Goal: Task Accomplishment & Management: Manage account settings

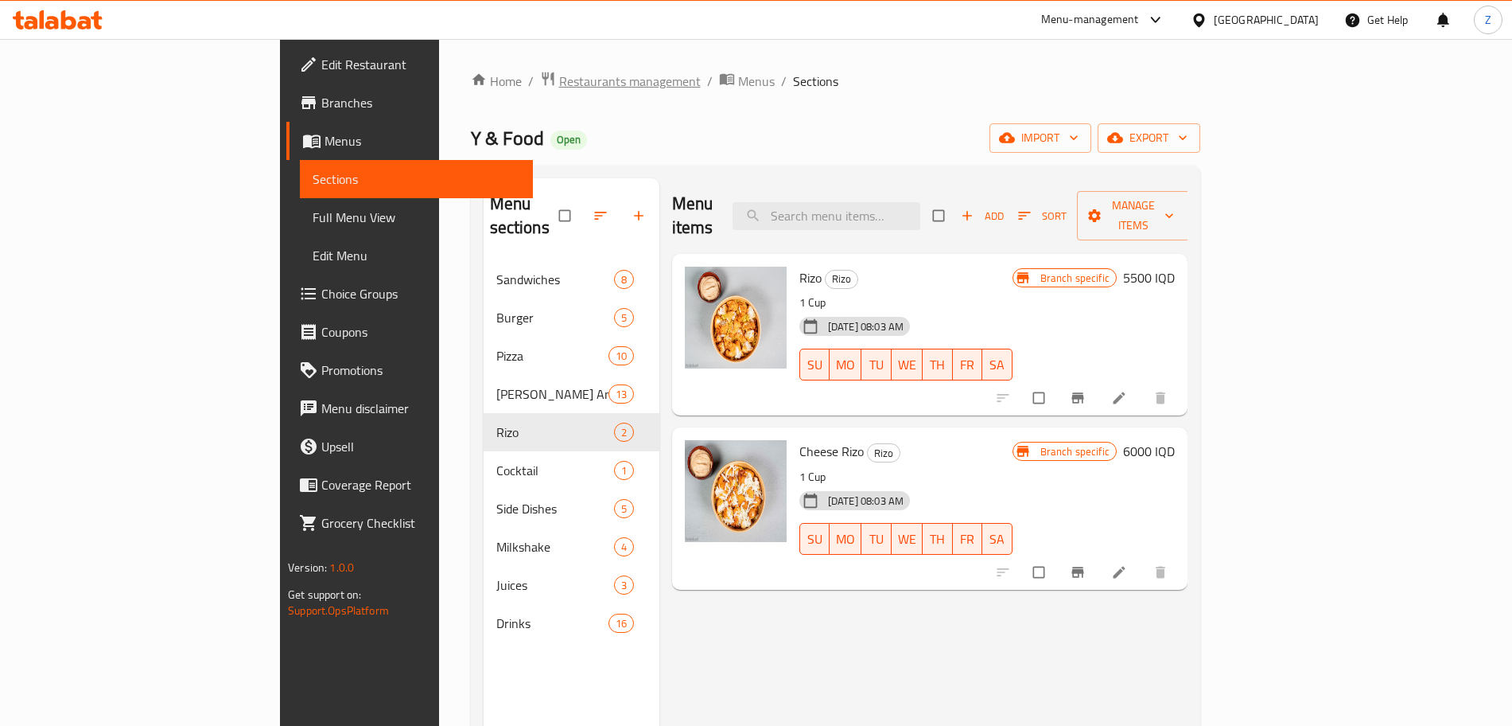
click at [559, 86] on span "Restaurants management" at bounding box center [630, 81] width 142 height 19
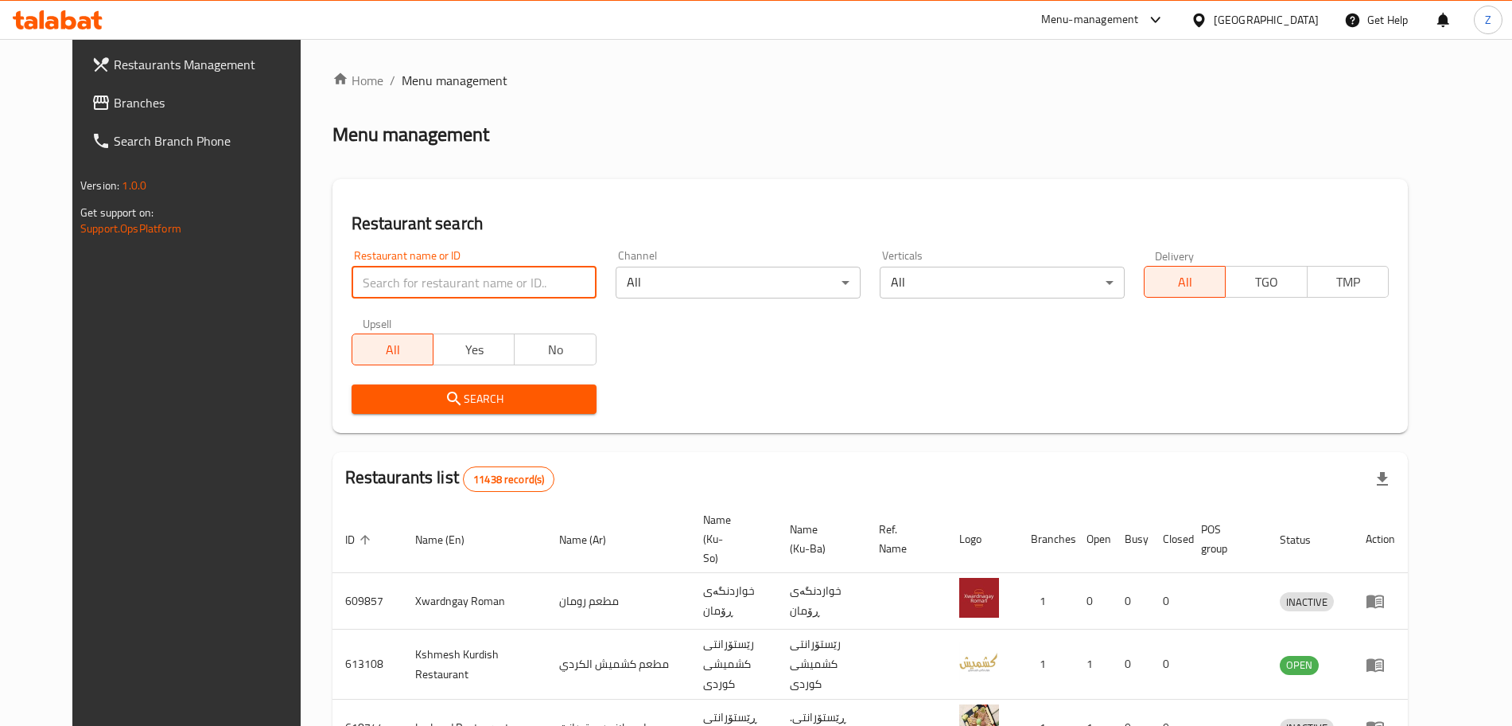
click at [426, 283] on input "search" at bounding box center [474, 283] width 245 height 32
type input "najari"
click button "Search" at bounding box center [474, 398] width 245 height 29
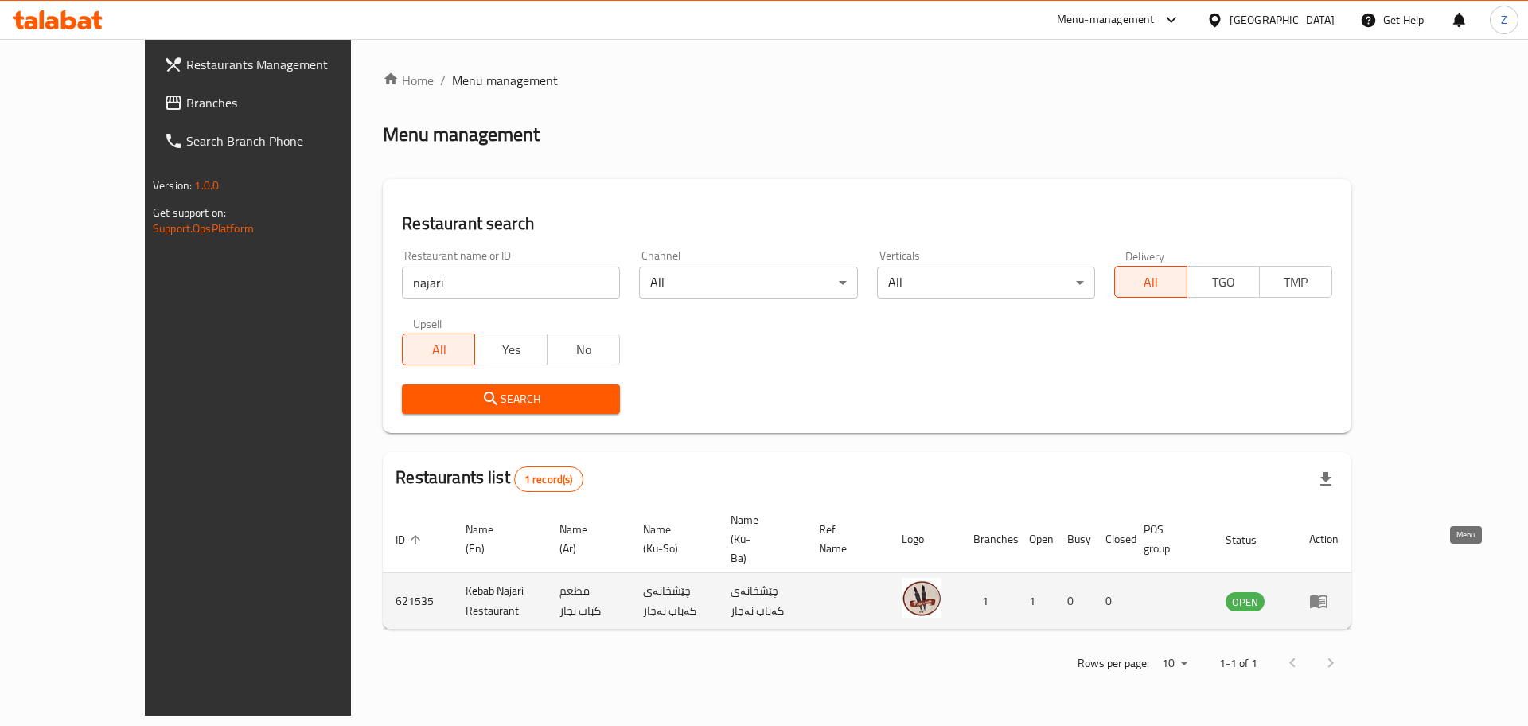
click at [1327, 595] on icon "enhanced table" at bounding box center [1319, 602] width 18 height 14
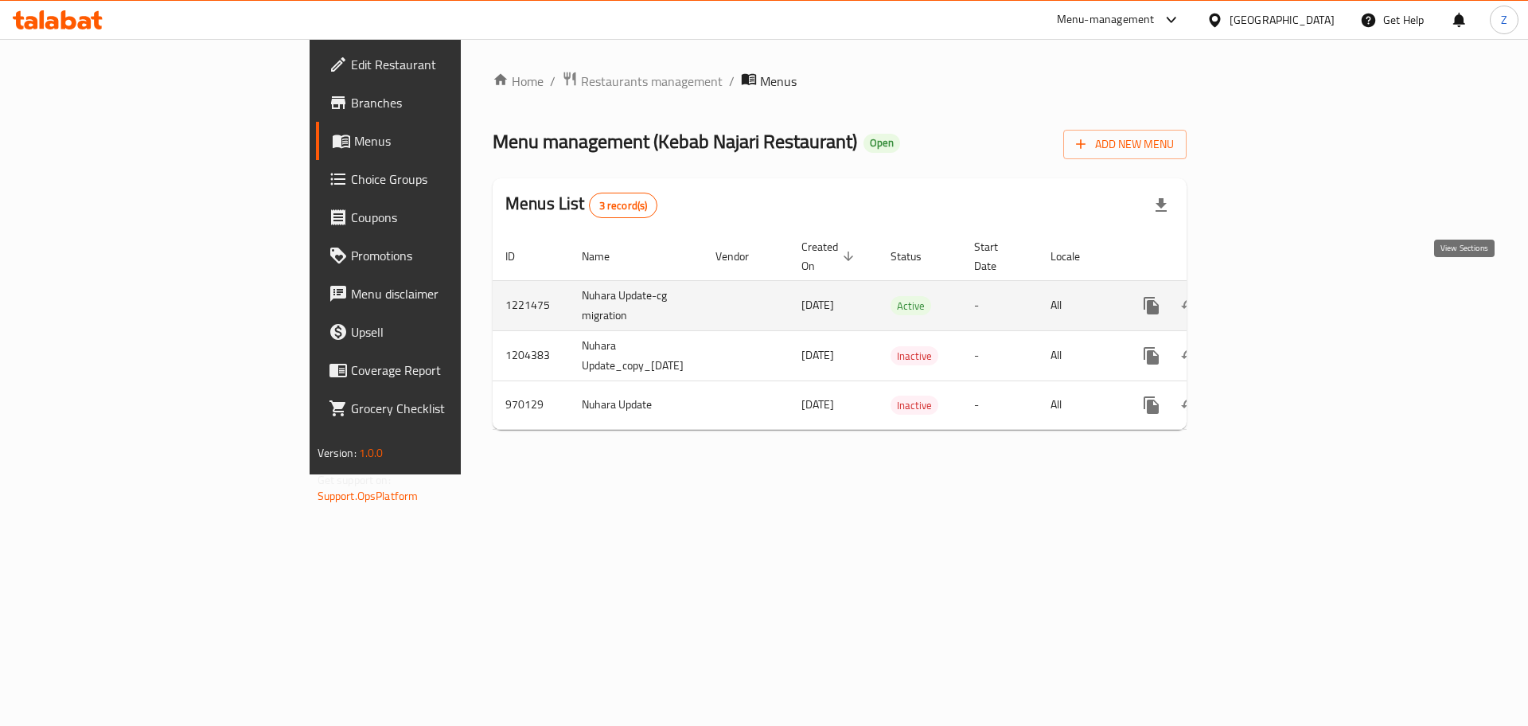
click at [1275, 296] on icon "enhanced table" at bounding box center [1265, 305] width 19 height 19
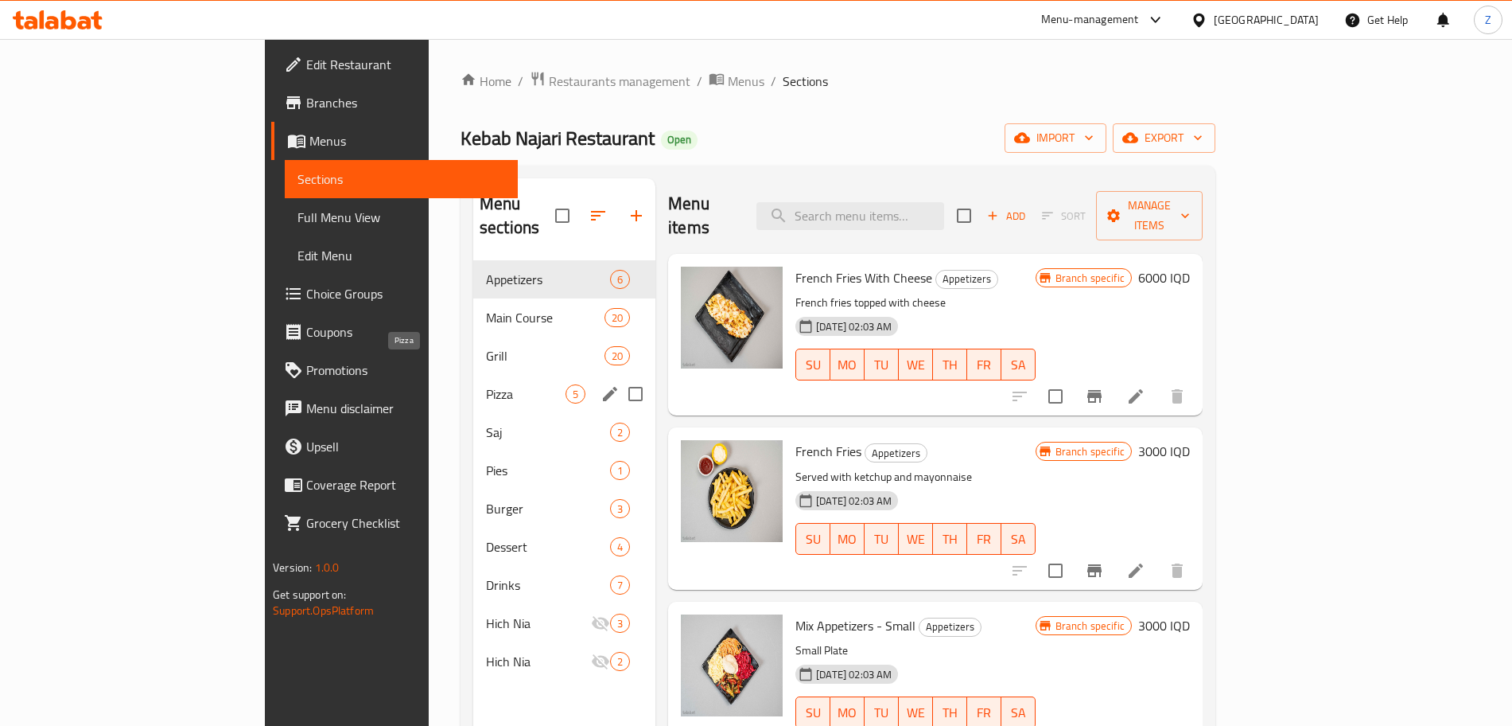
scroll to position [223, 0]
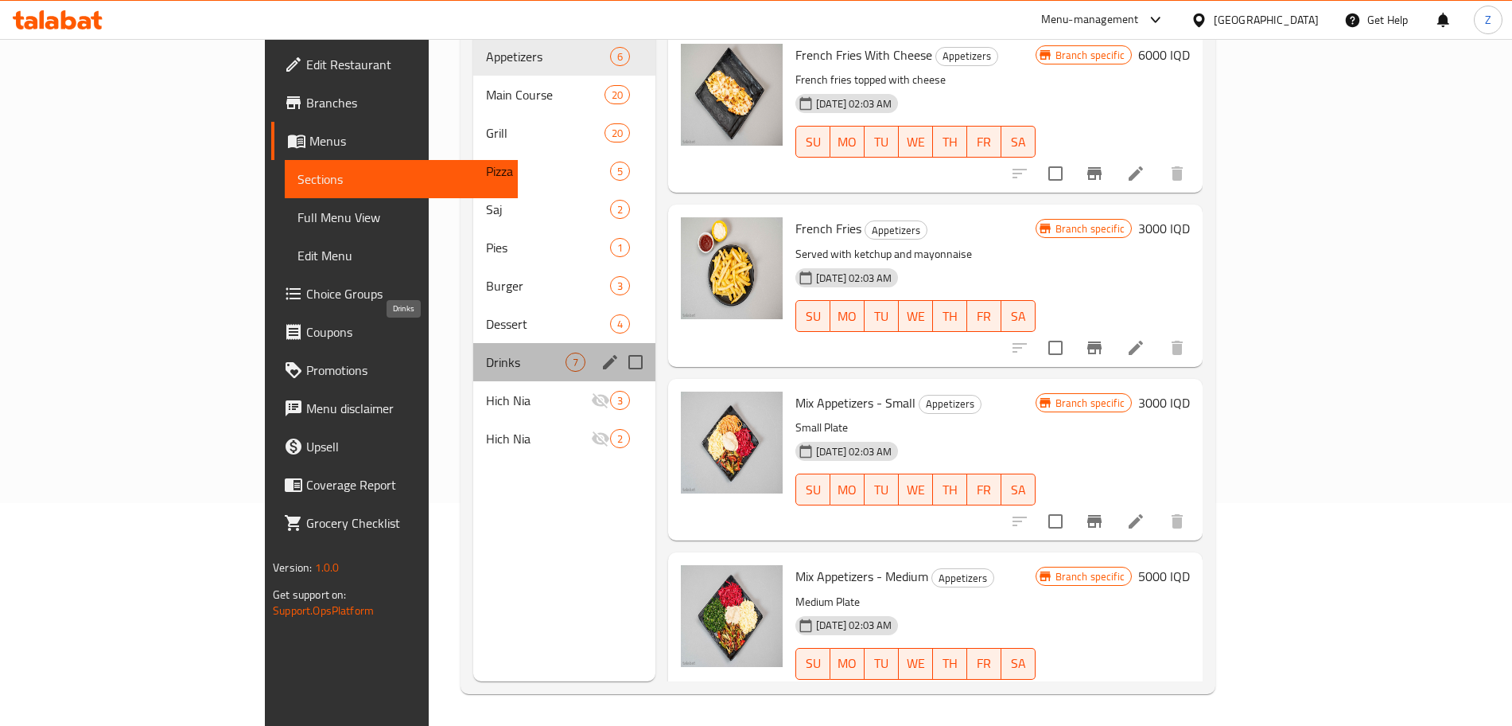
click at [486, 352] on span "Drinks" at bounding box center [526, 361] width 80 height 19
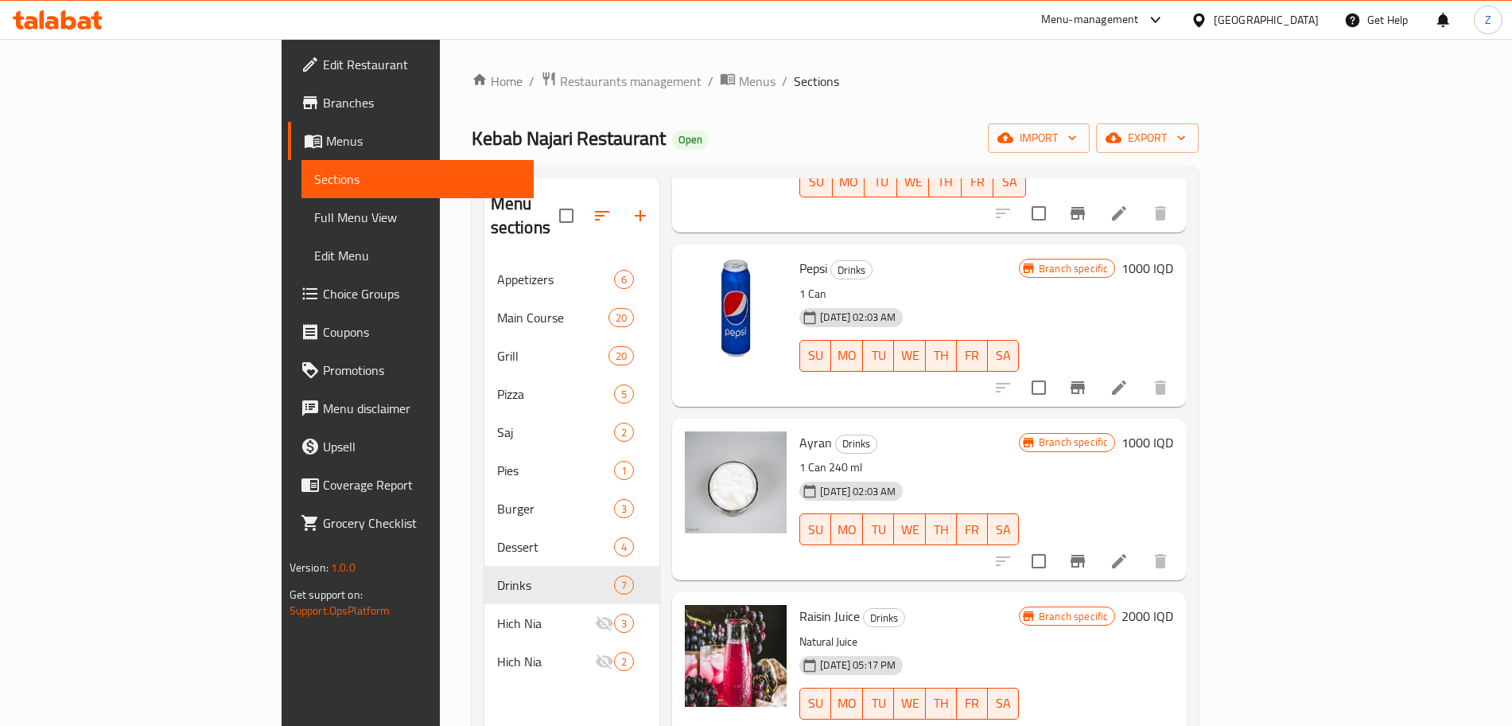
scroll to position [115, 0]
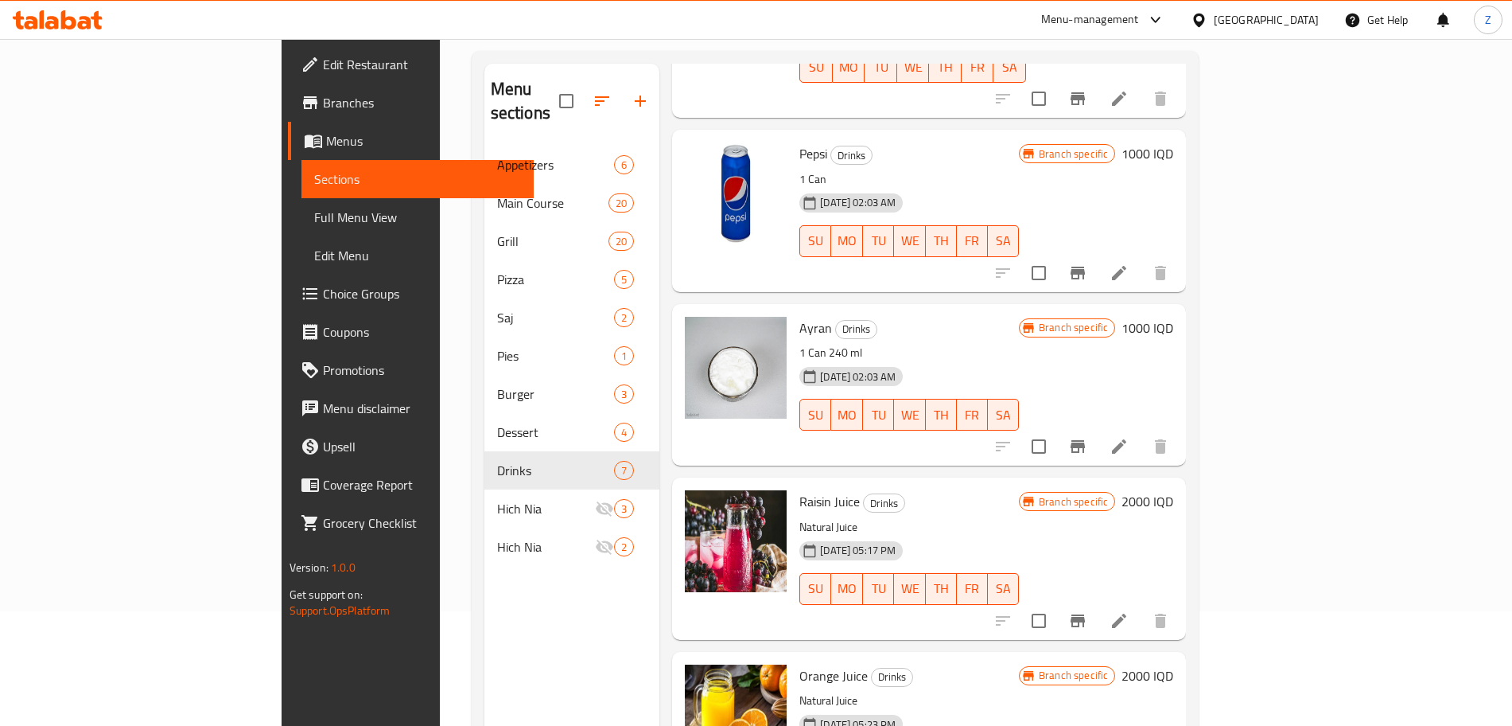
click at [1174, 317] on h6 "1000 IQD" at bounding box center [1148, 328] width 52 height 22
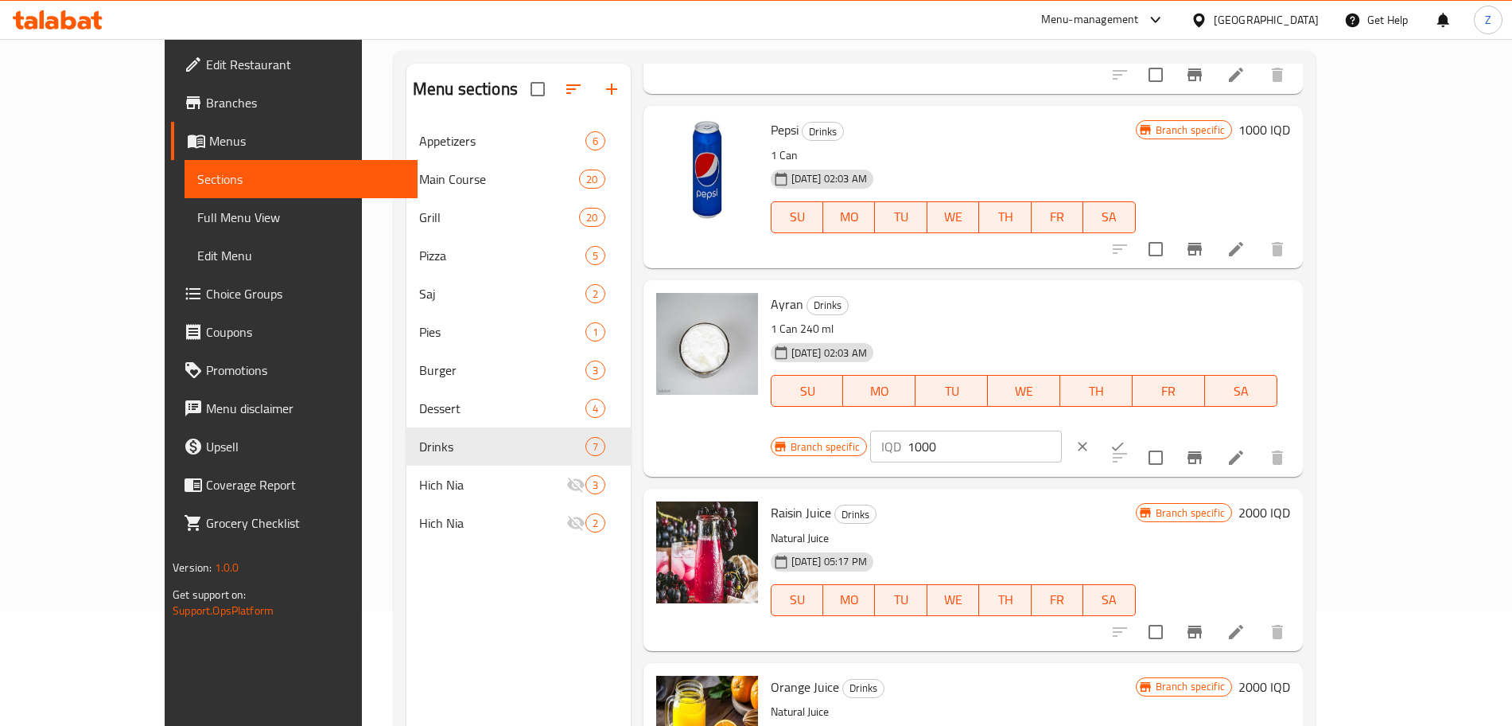
click at [1062, 430] on input "1000" at bounding box center [985, 446] width 154 height 32
click at [1062, 430] on input "1500" at bounding box center [985, 446] width 154 height 32
type input "1500"
click at [1135, 429] on button "ok" at bounding box center [1117, 446] width 35 height 35
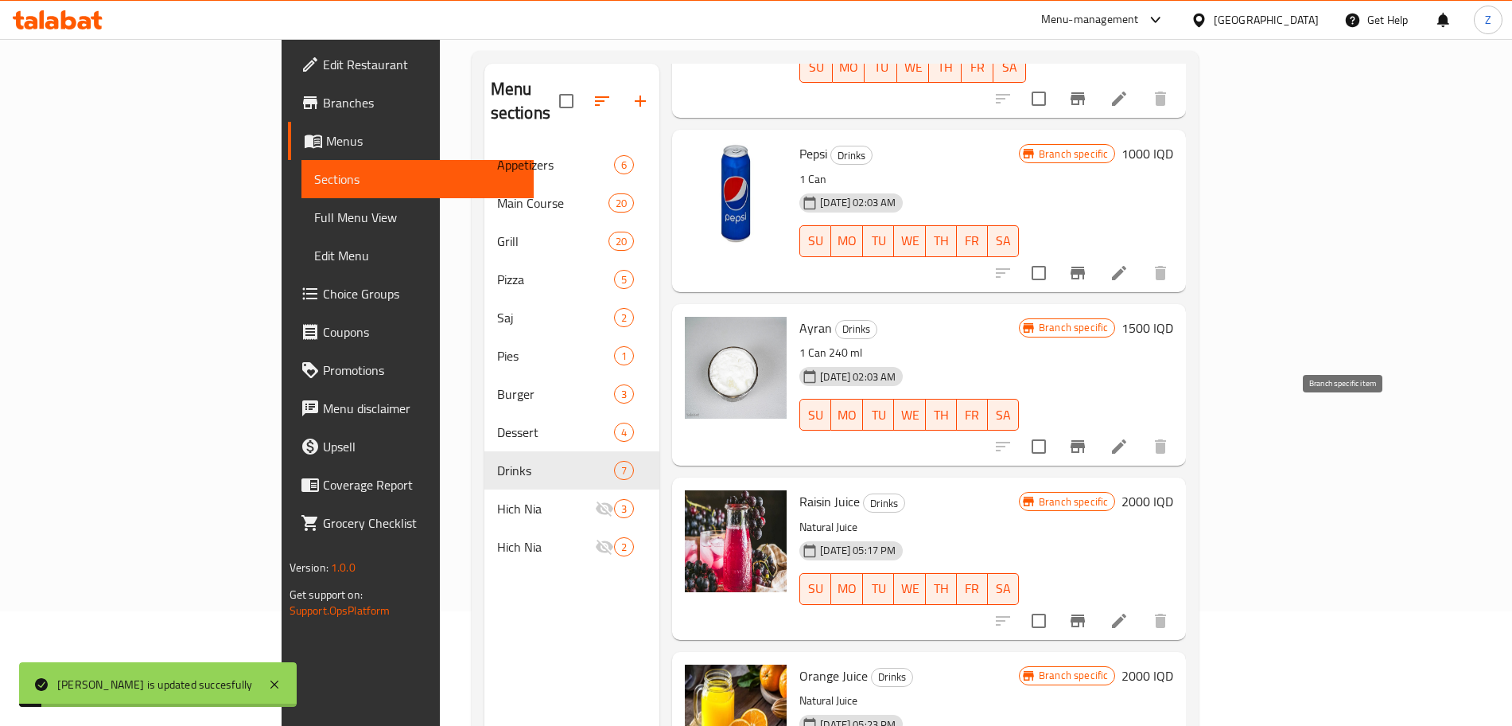
click at [1088, 437] on icon "Branch-specific-item" at bounding box center [1077, 446] width 19 height 19
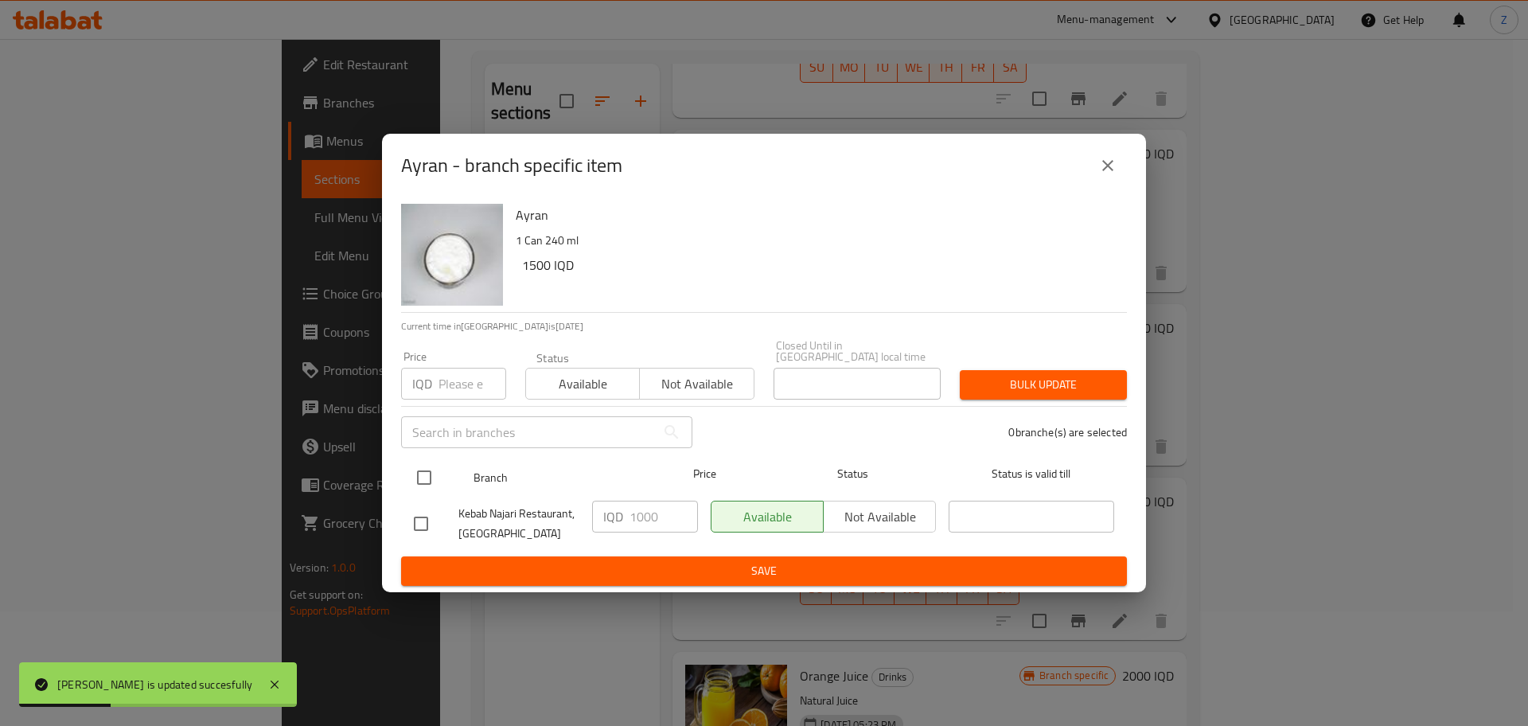
click at [418, 476] on input "checkbox" at bounding box center [423, 477] width 33 height 33
checkbox input "true"
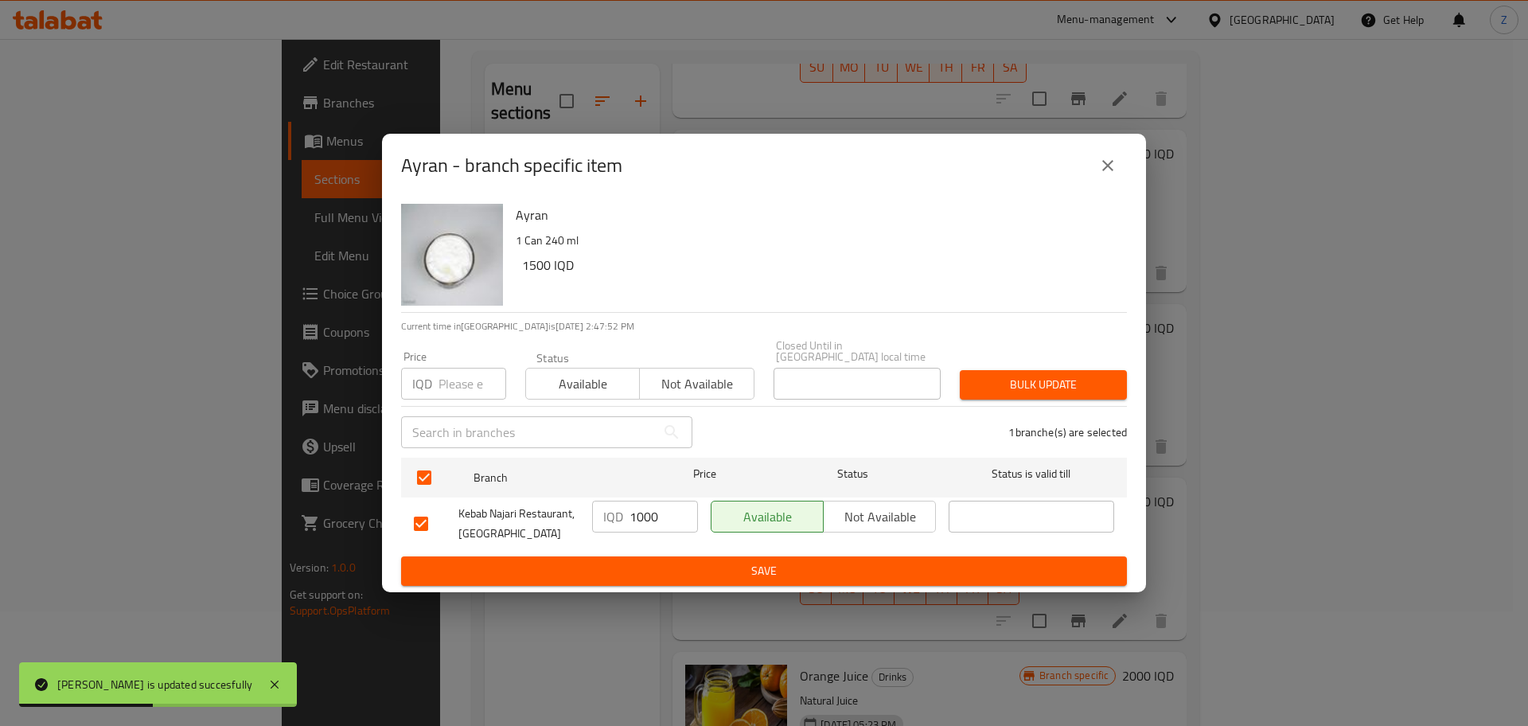
click at [648, 511] on input "1000" at bounding box center [663, 516] width 68 height 32
paste input "5"
type input "1500"
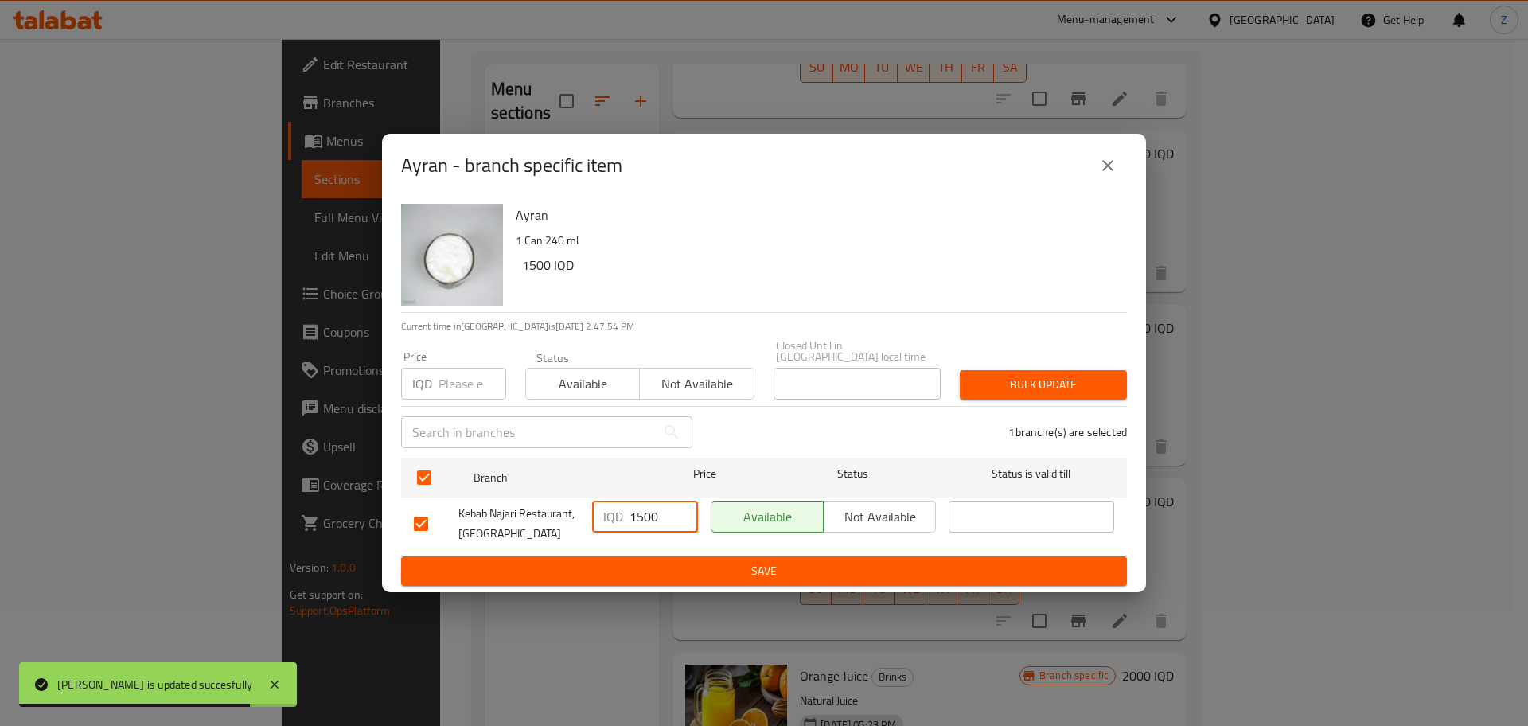
click at [664, 578] on button "Save" at bounding box center [764, 570] width 726 height 29
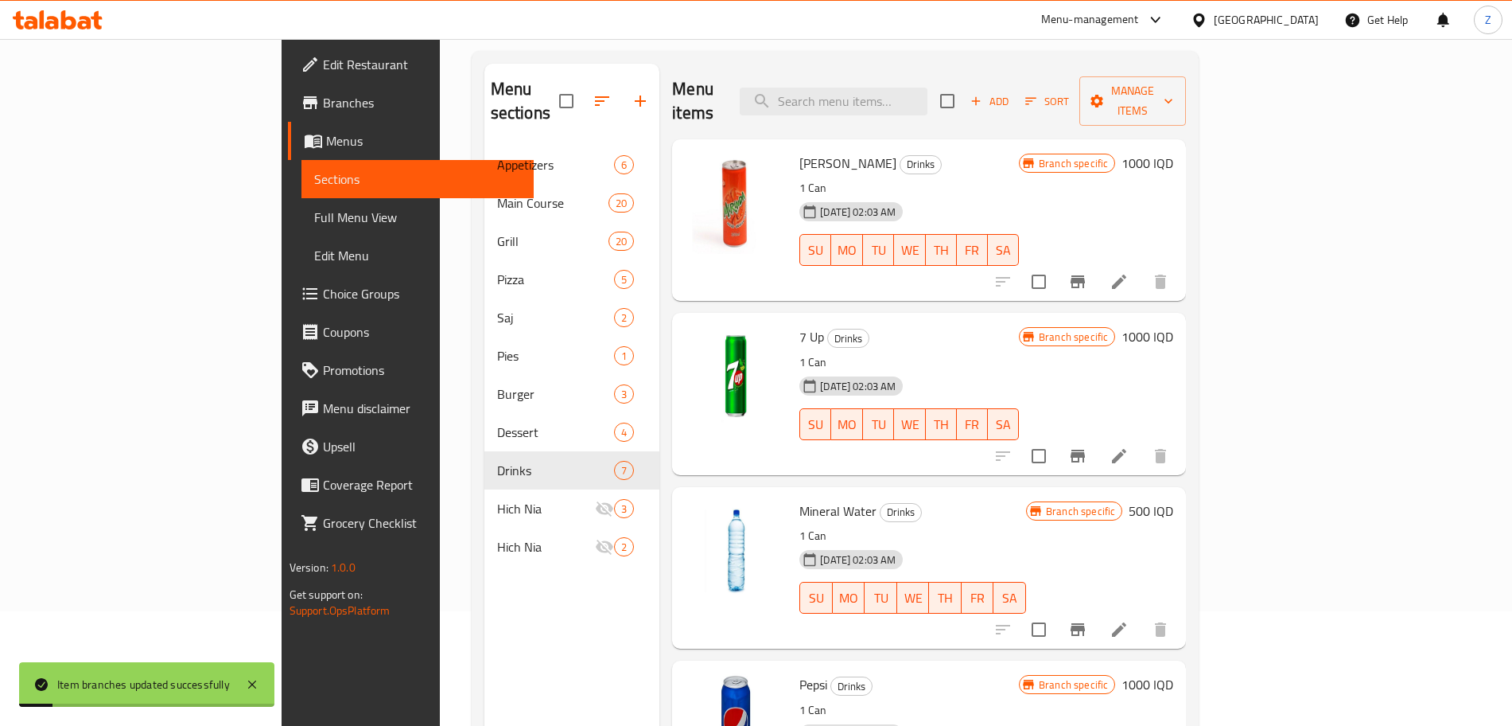
scroll to position [0, 0]
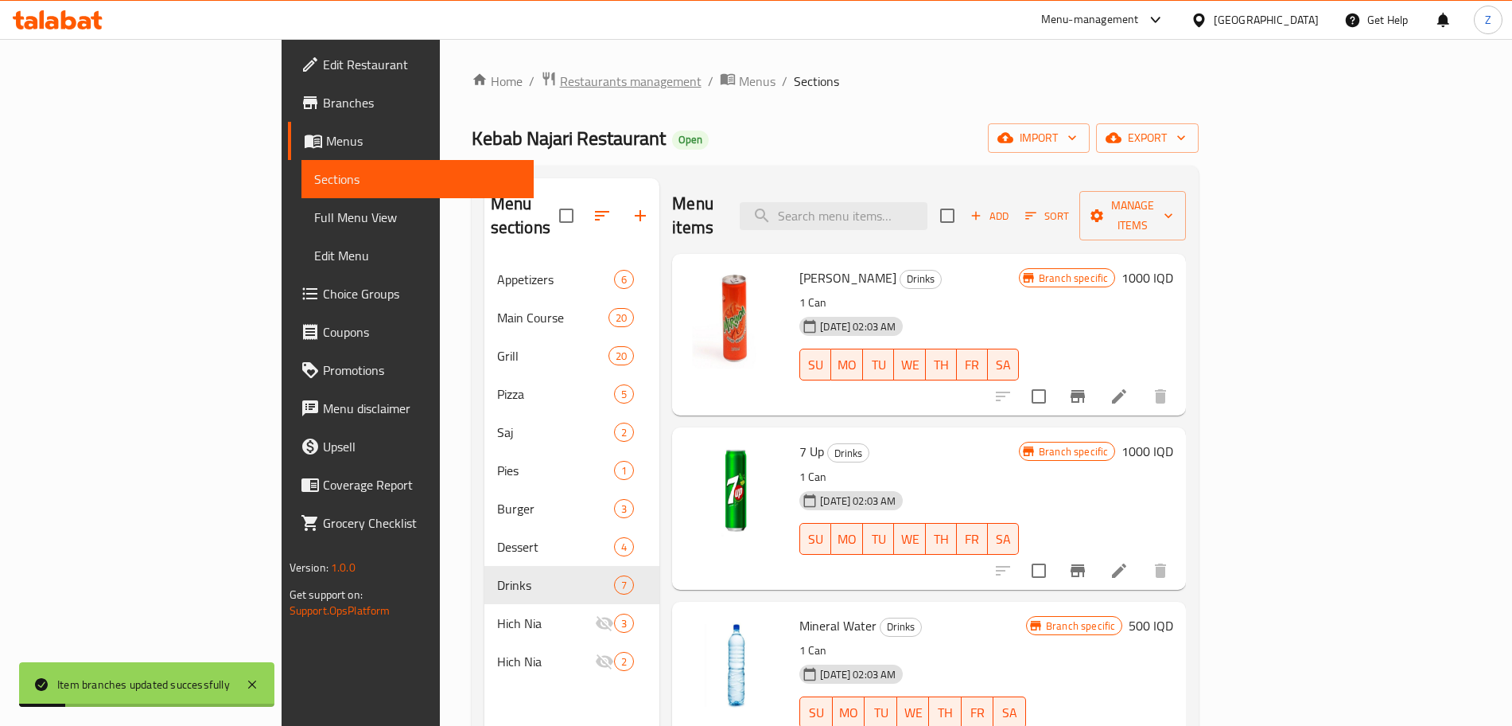
click at [560, 78] on span "Restaurants management" at bounding box center [631, 81] width 142 height 19
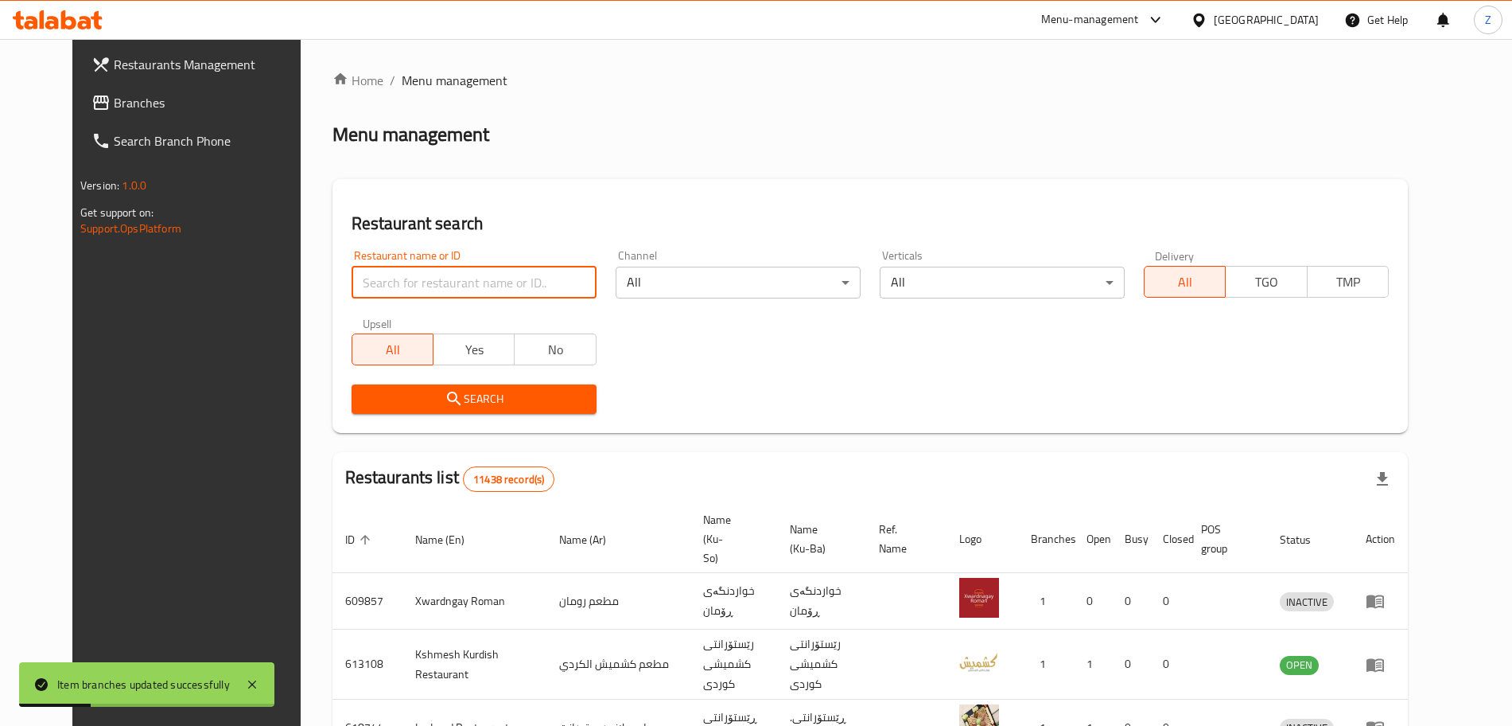
click at [508, 287] on input "search" at bounding box center [474, 283] width 245 height 32
type input "najary"
click button "Search" at bounding box center [474, 398] width 245 height 29
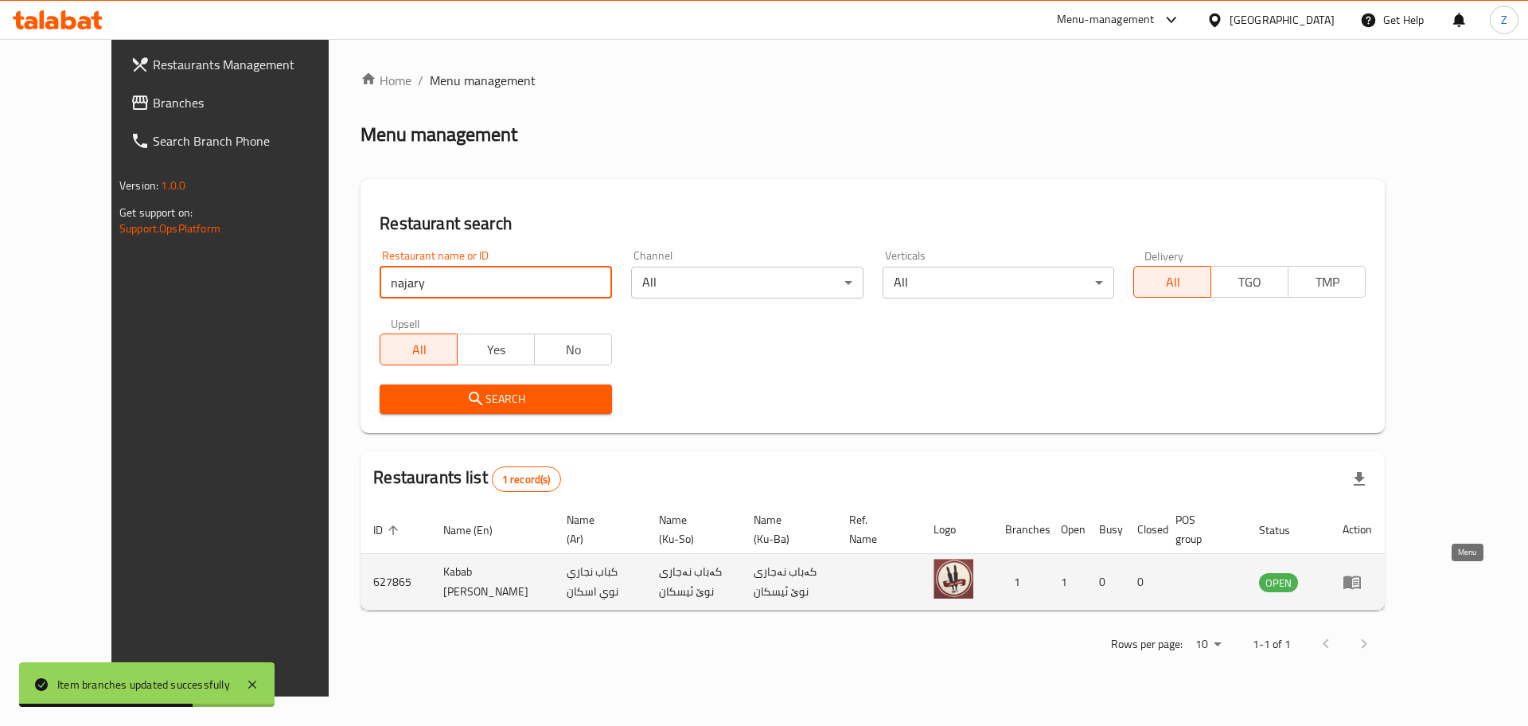
click at [1361, 572] on icon "enhanced table" at bounding box center [1351, 581] width 19 height 19
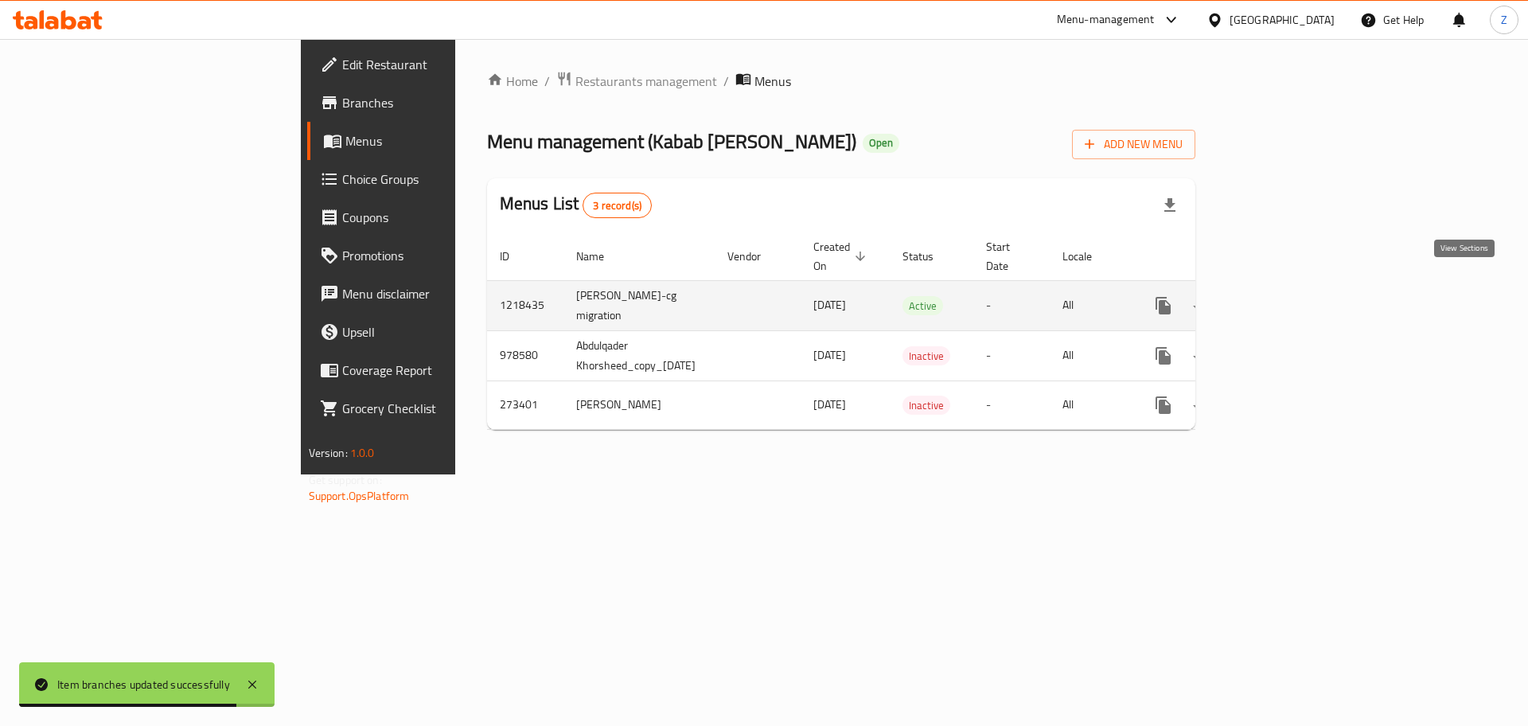
click at [1285, 298] on icon "enhanced table" at bounding box center [1278, 305] width 14 height 14
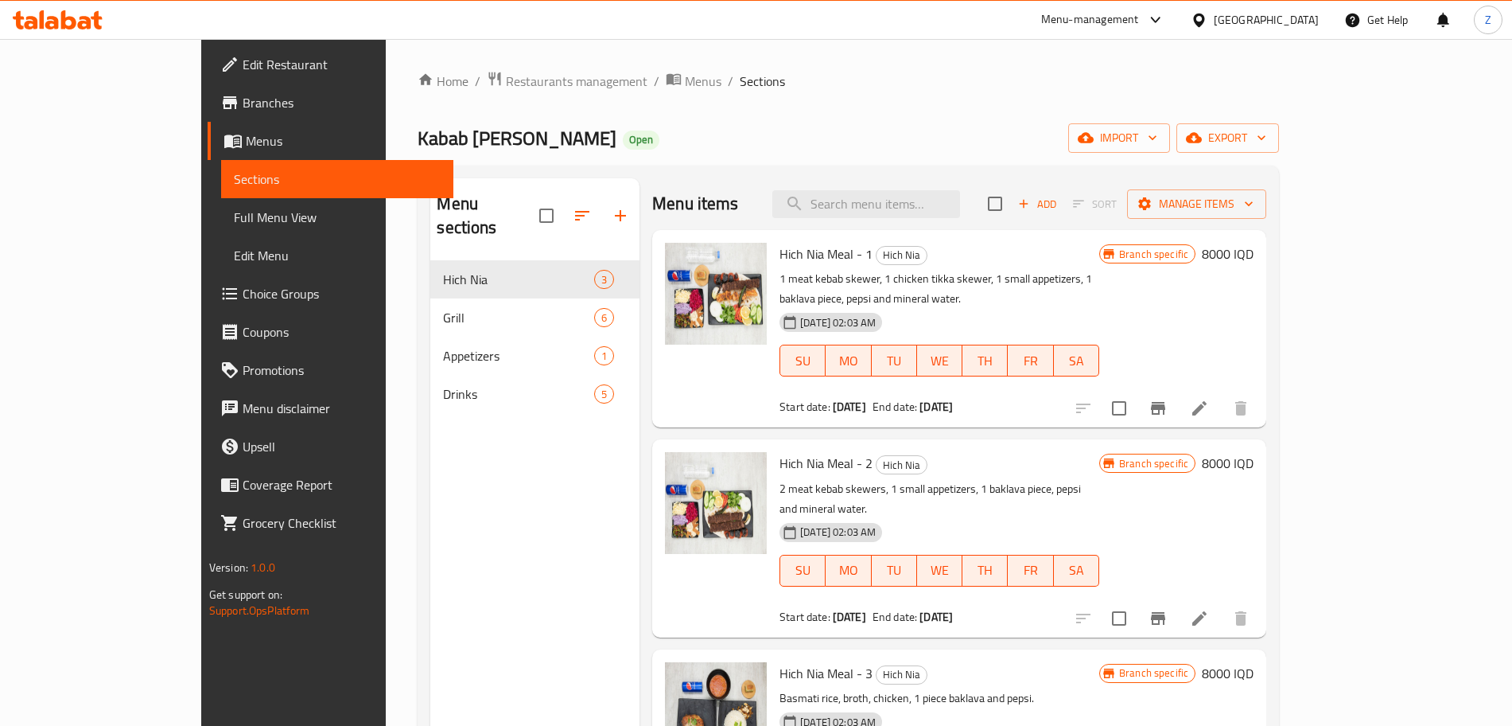
click at [443, 384] on span "Drinks" at bounding box center [518, 393] width 151 height 19
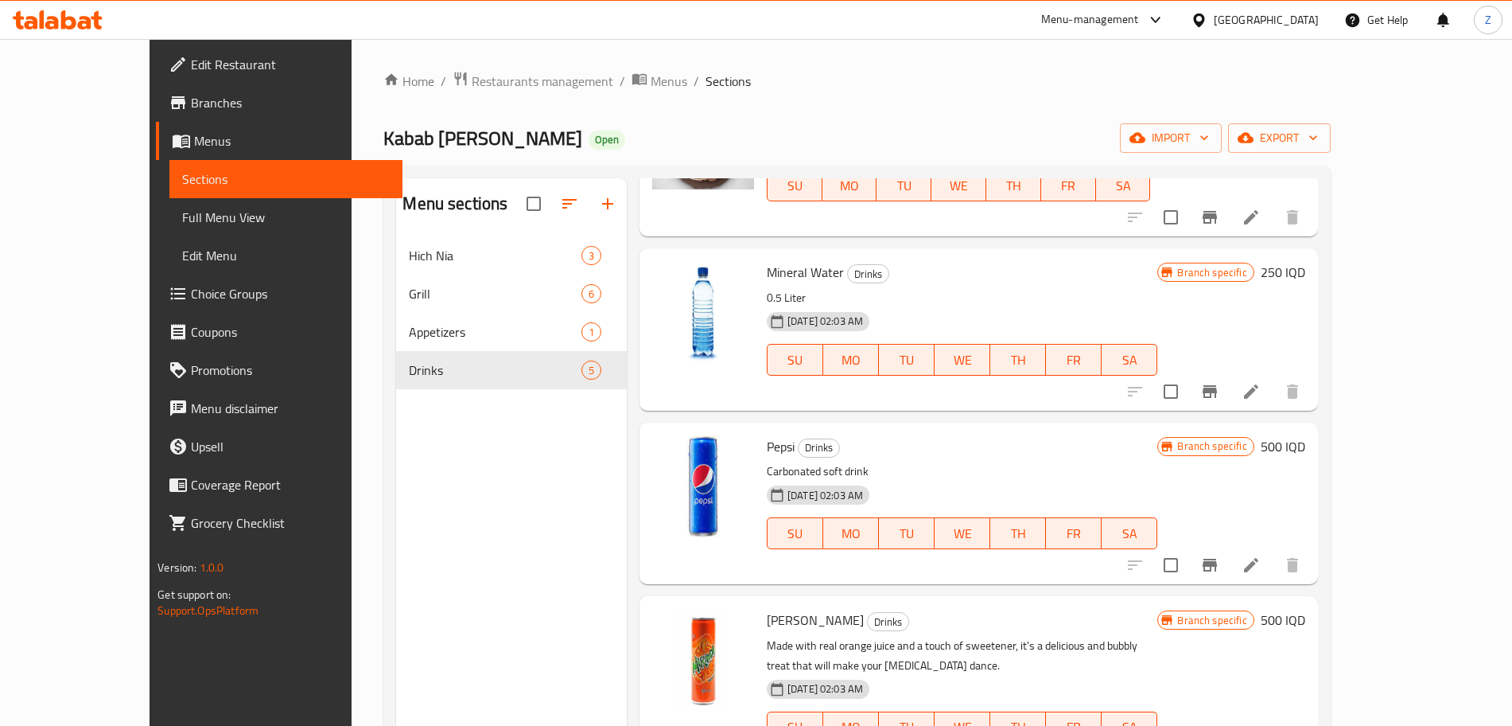
scroll to position [203, 0]
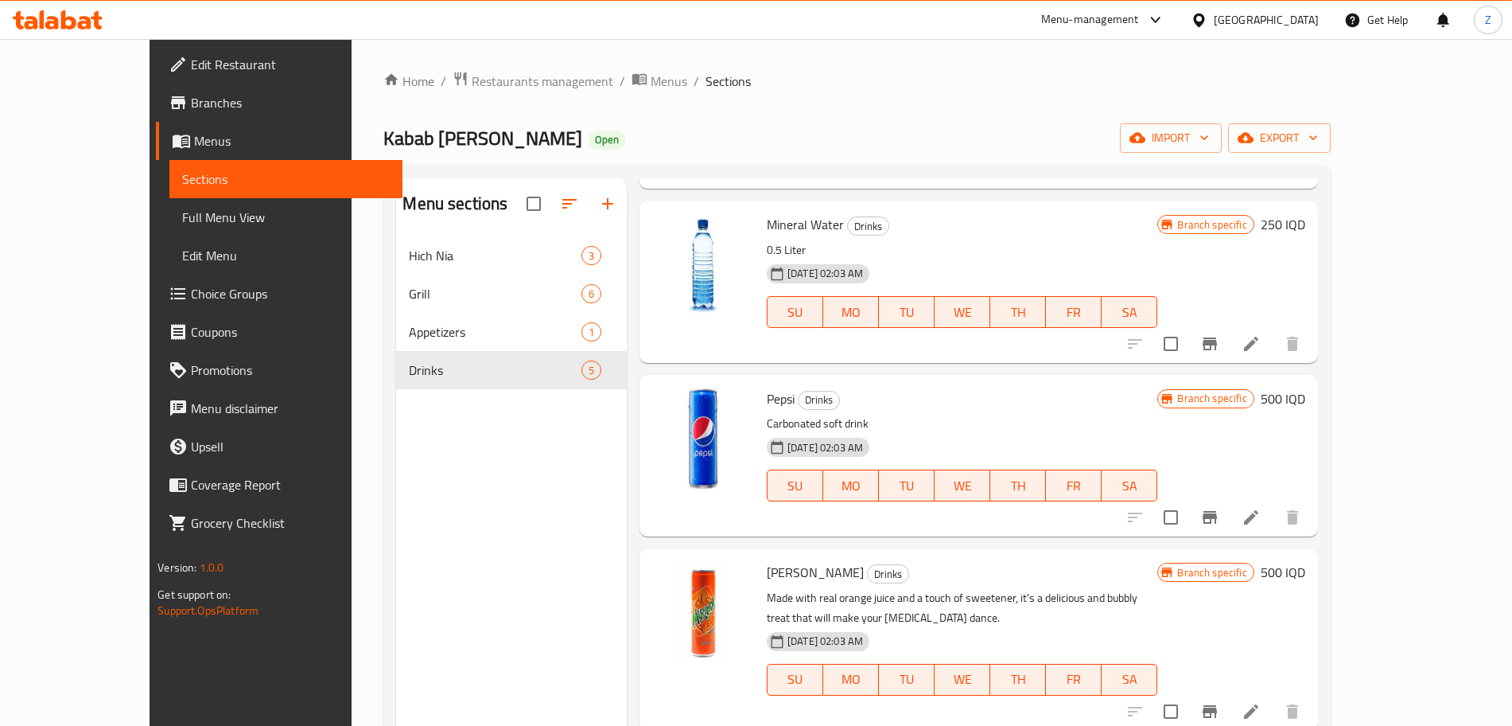
click at [1306, 397] on h6 "500 IQD" at bounding box center [1283, 398] width 45 height 22
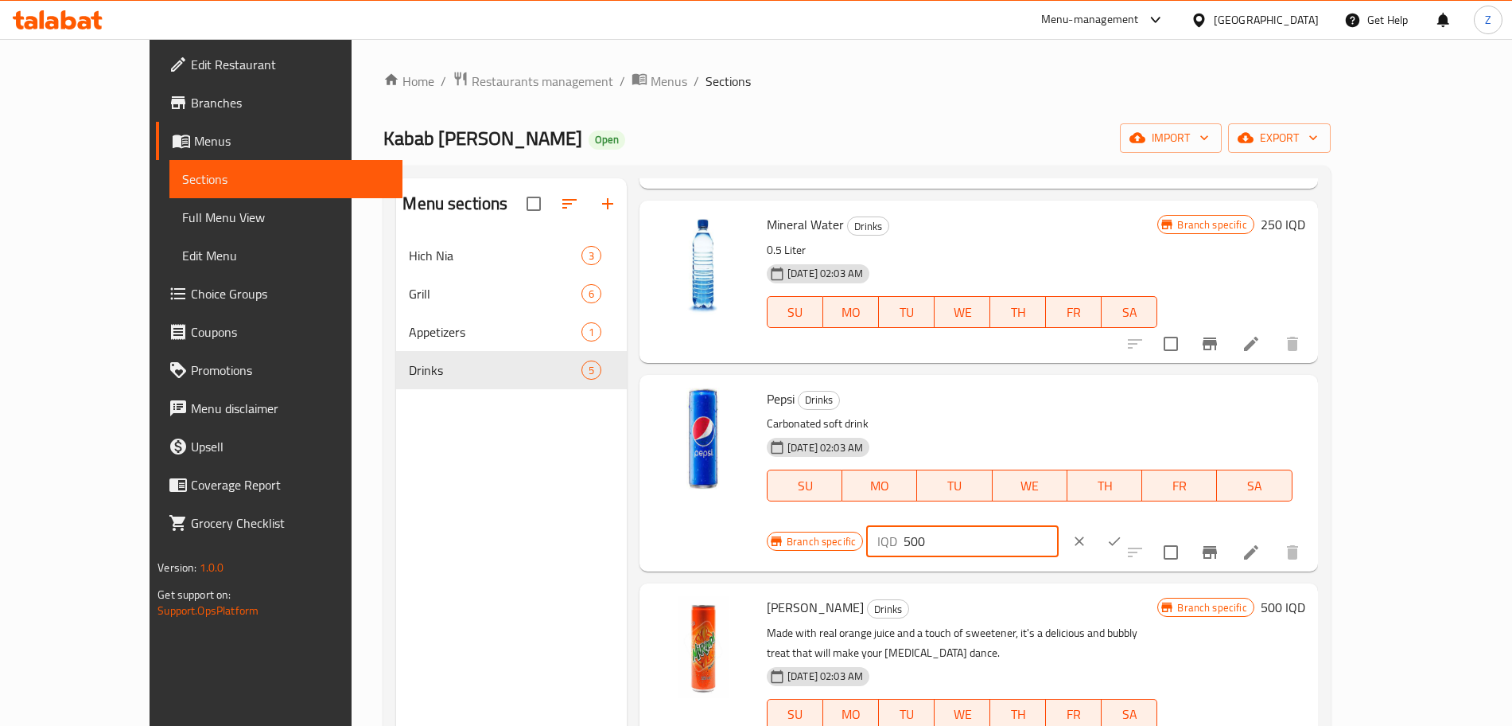
click at [1058, 525] on input "500" at bounding box center [981, 541] width 154 height 32
click at [1058, 525] on input "1000" at bounding box center [981, 541] width 154 height 32
type input "1000"
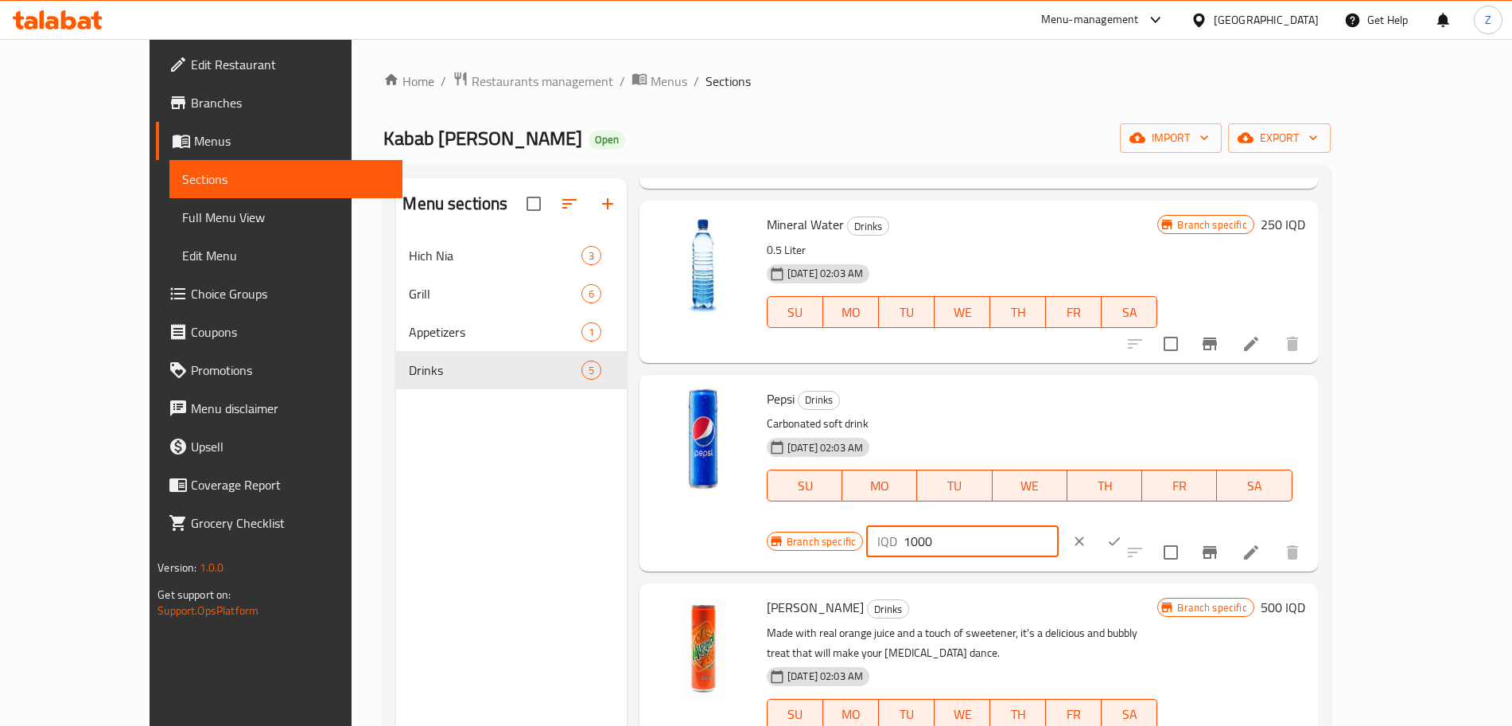
click at [1123, 533] on icon "ok" at bounding box center [1115, 541] width 16 height 16
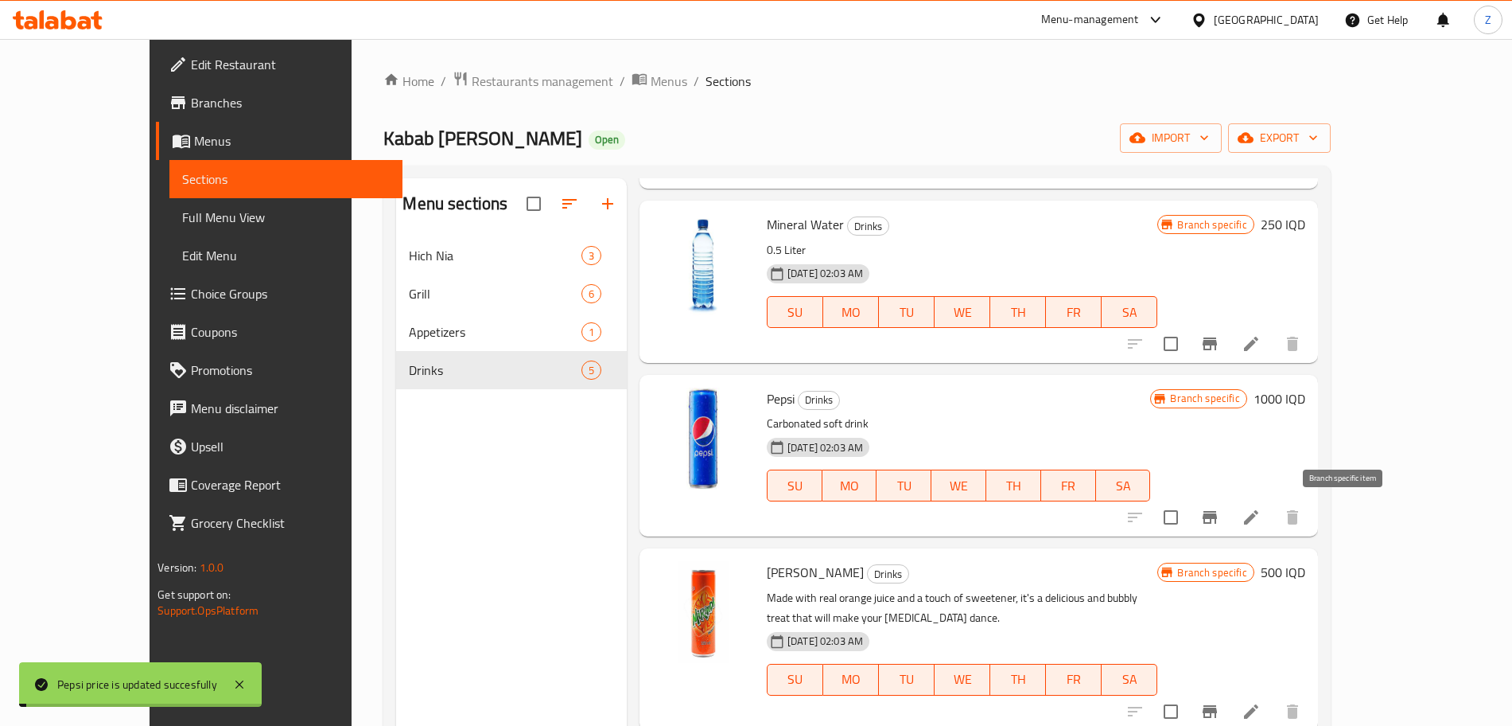
click at [1220, 511] on icon "Branch-specific-item" at bounding box center [1210, 517] width 19 height 19
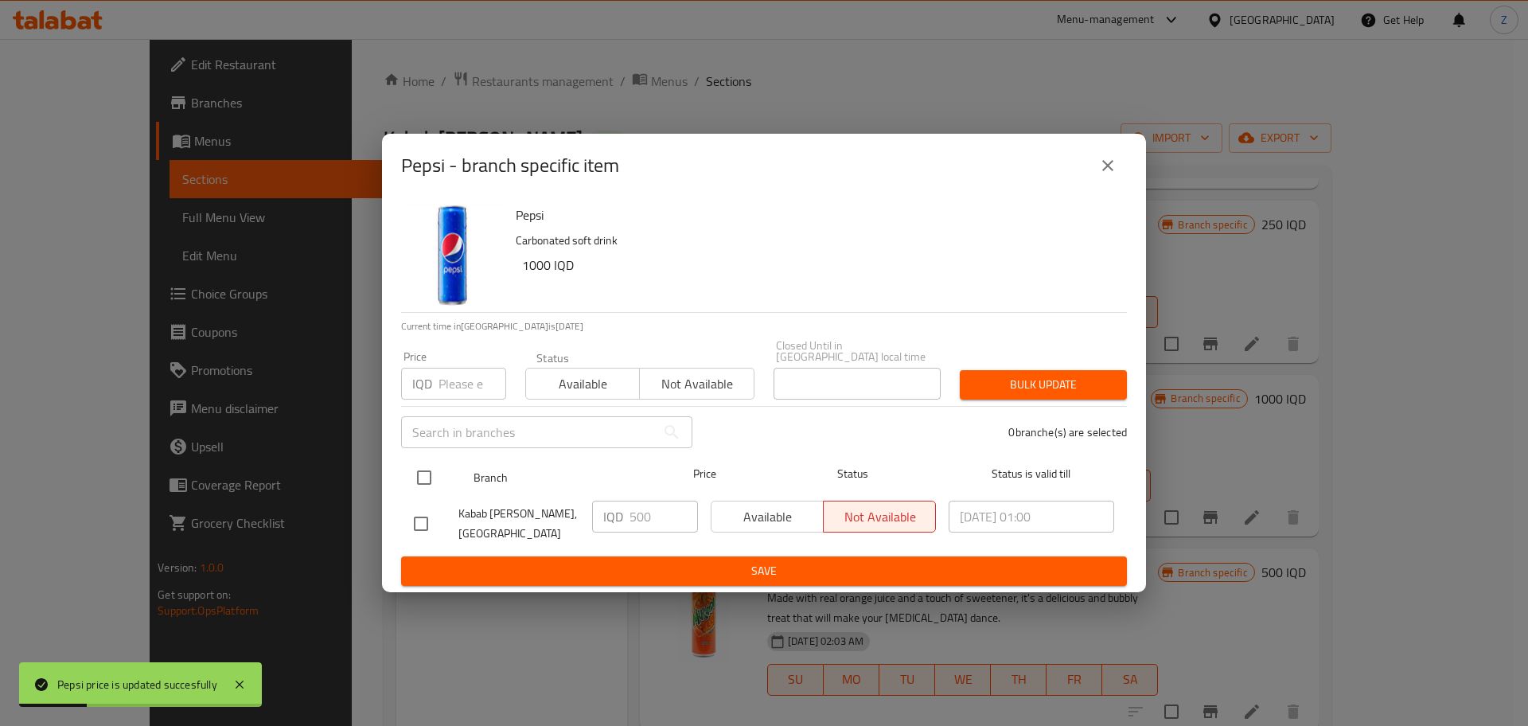
click at [422, 476] on input "checkbox" at bounding box center [423, 477] width 33 height 33
checkbox input "true"
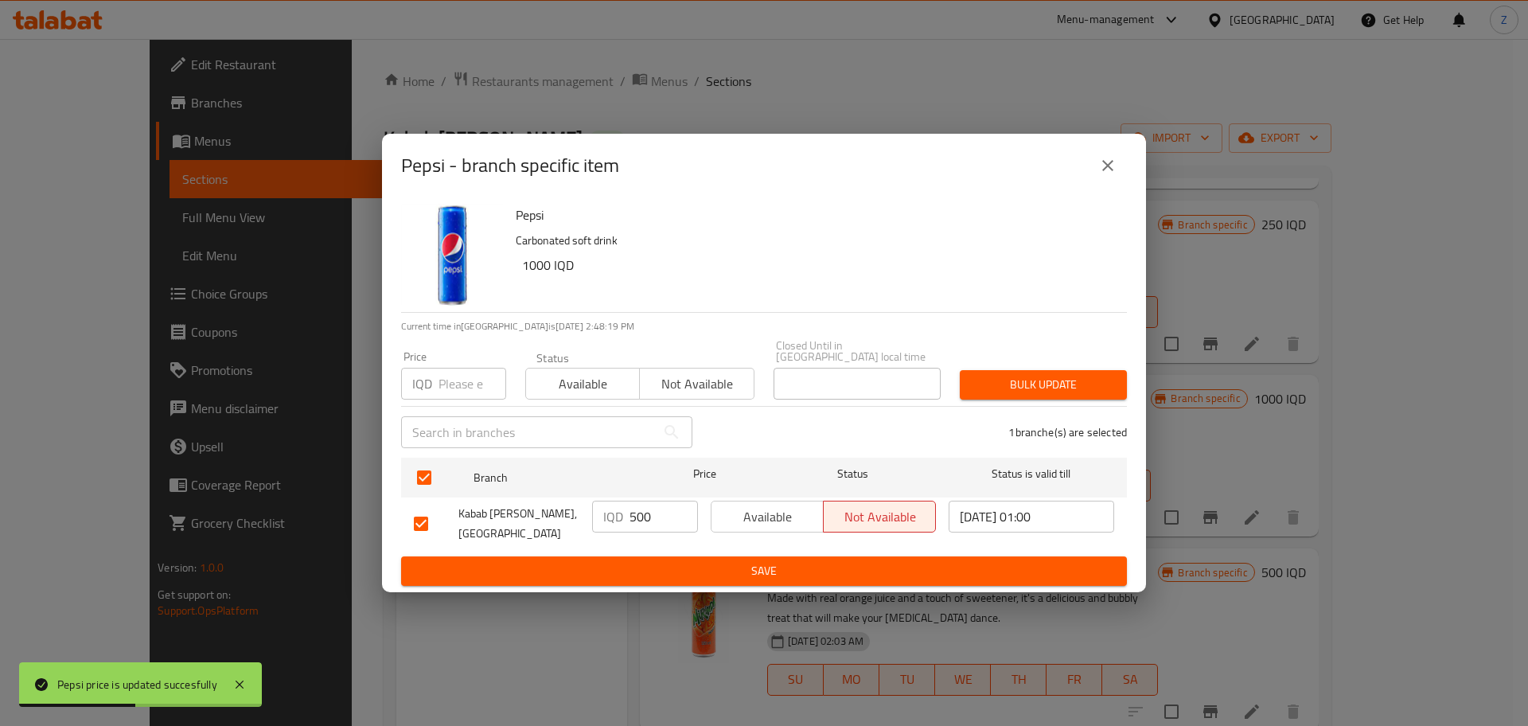
click at [631, 513] on input "500" at bounding box center [663, 516] width 68 height 32
paste input "10"
type input "1000"
click at [676, 556] on button "Save" at bounding box center [764, 570] width 726 height 29
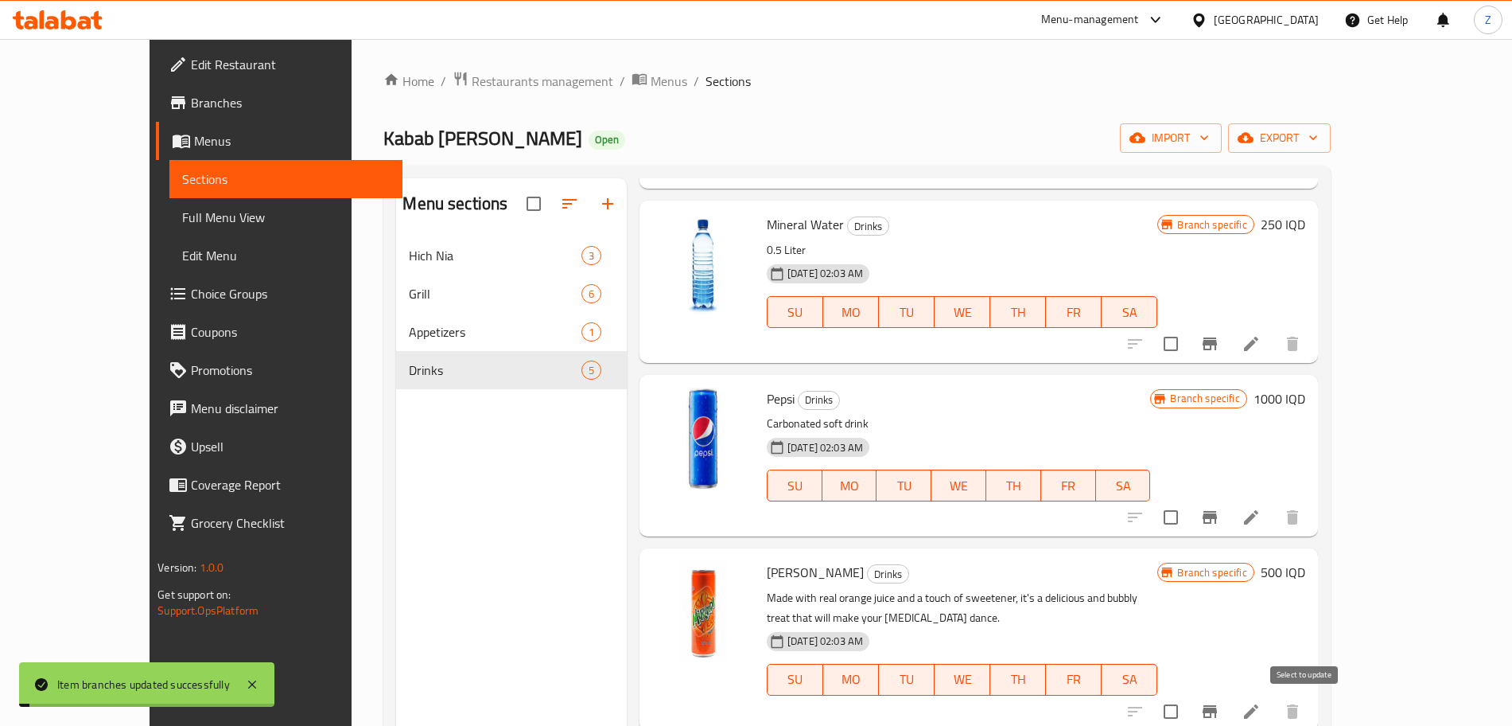
scroll to position [223, 0]
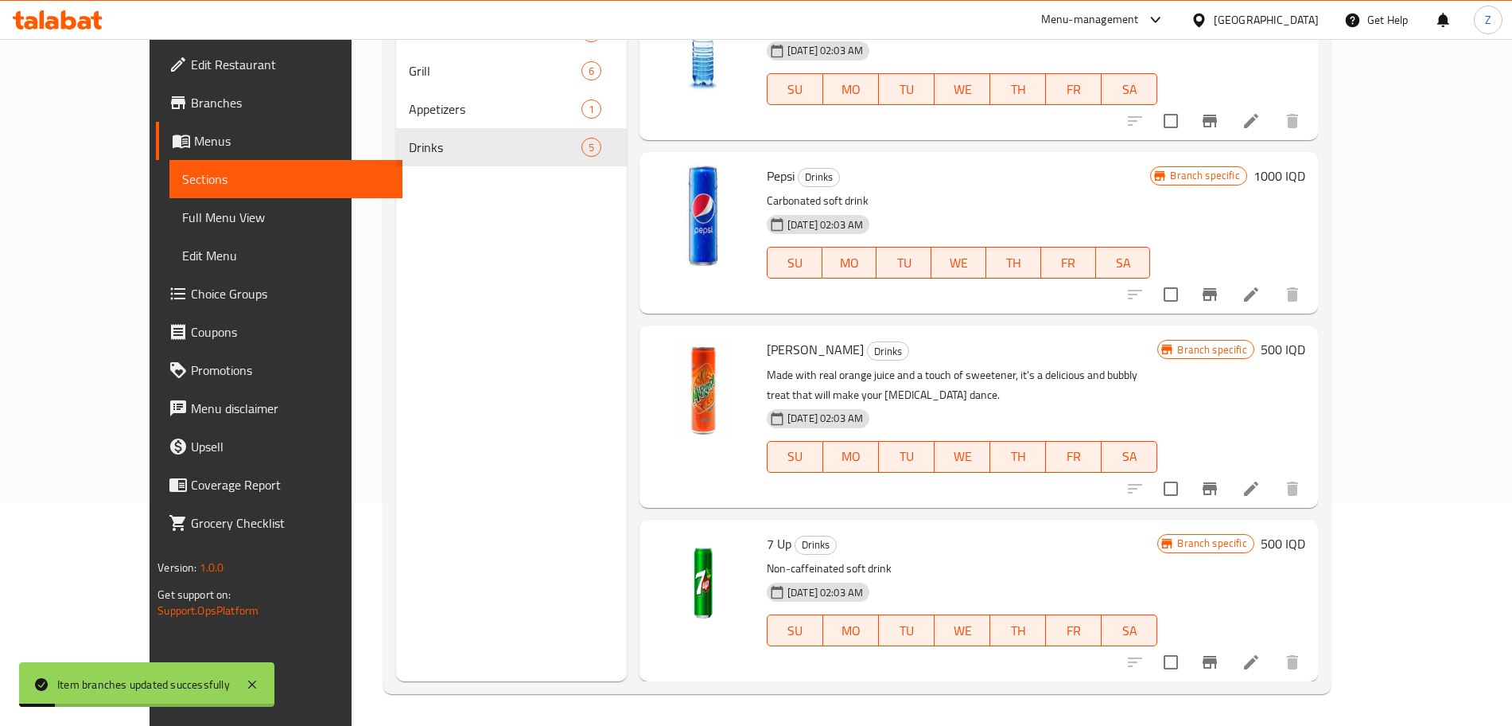
click at [1306, 353] on h6 "500 IQD" at bounding box center [1283, 349] width 45 height 22
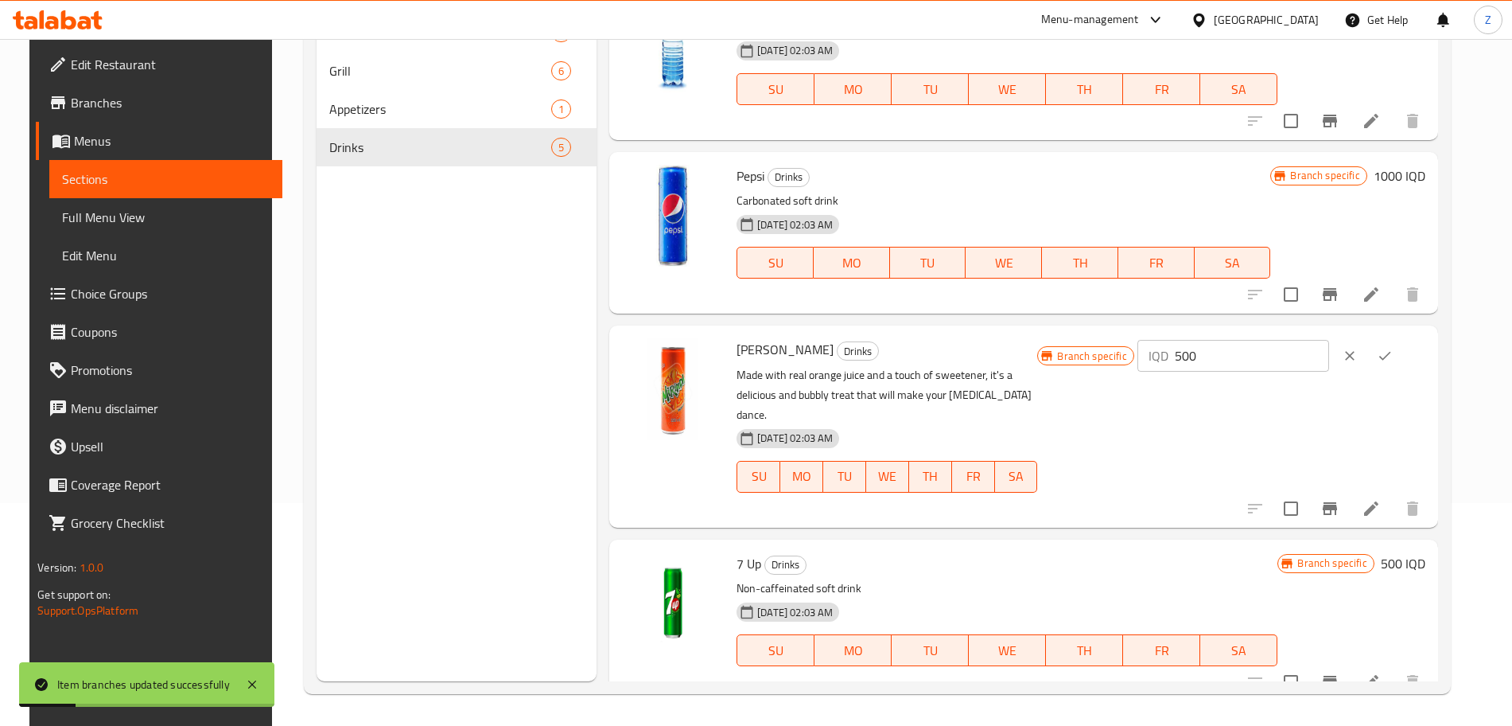
click at [1227, 360] on input "500" at bounding box center [1252, 356] width 154 height 32
paste input "10"
type input "1000"
click at [1393, 359] on icon "ok" at bounding box center [1385, 356] width 16 height 16
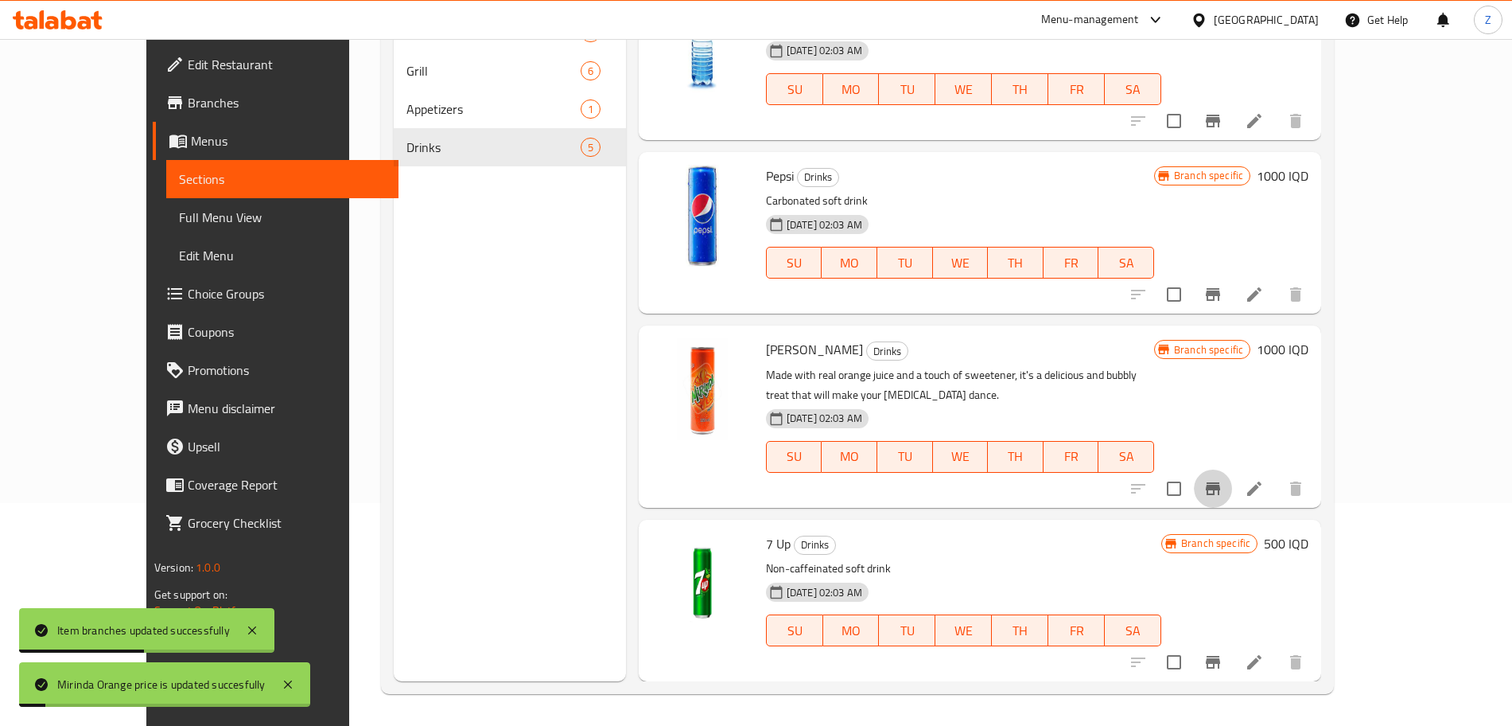
click at [1232, 498] on button "Branch-specific-item" at bounding box center [1213, 488] width 38 height 38
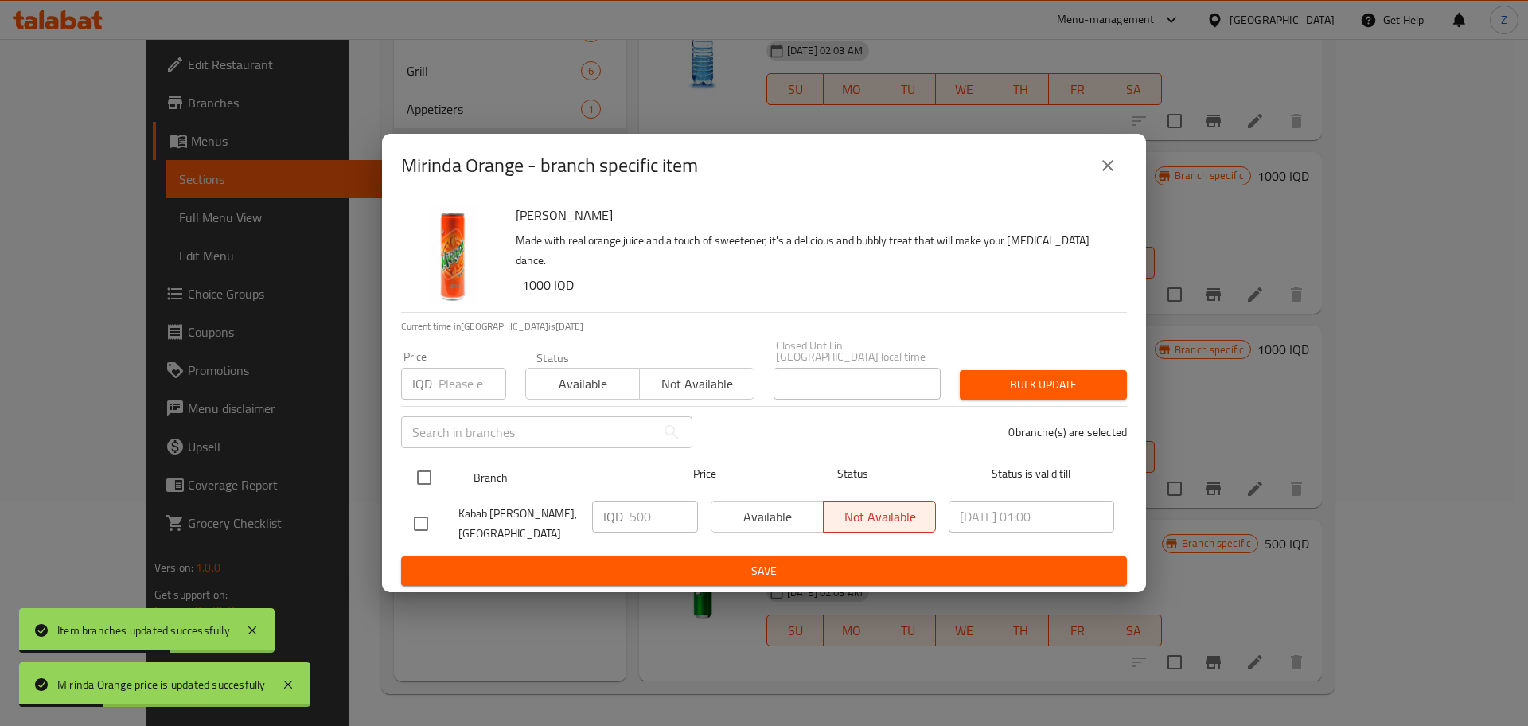
click at [427, 471] on input "checkbox" at bounding box center [423, 477] width 33 height 33
checkbox input "true"
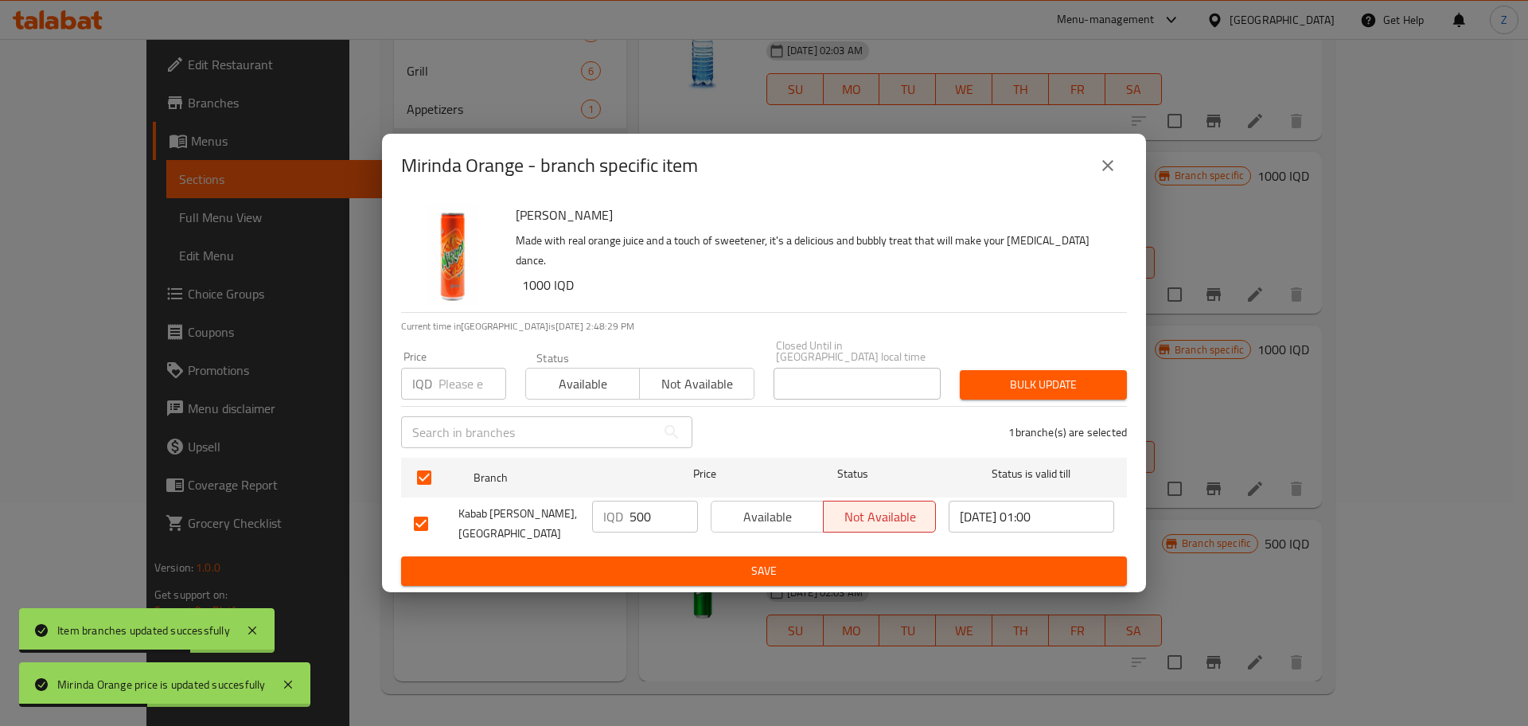
click at [640, 512] on input "500" at bounding box center [663, 516] width 68 height 32
paste input "10"
type input "1000"
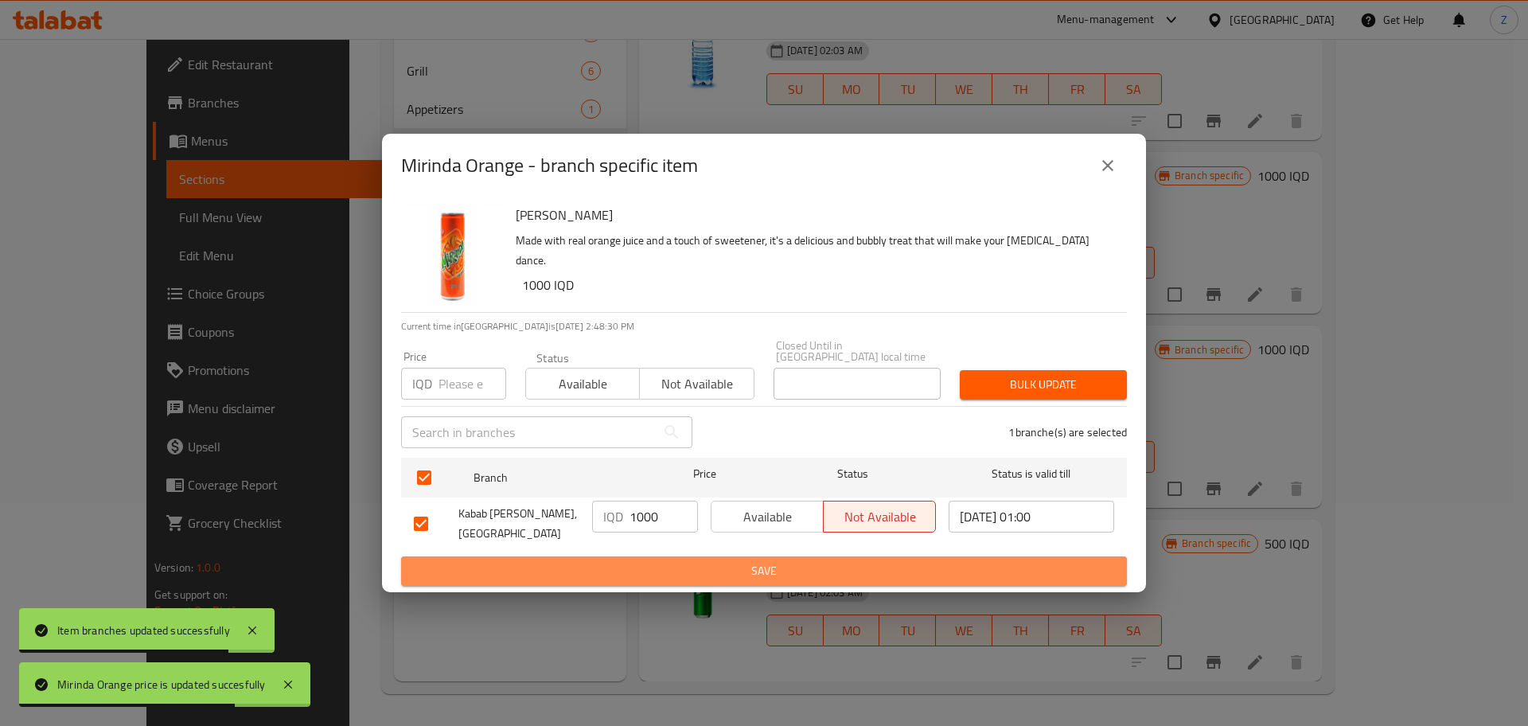
click at [675, 565] on span "Save" at bounding box center [764, 571] width 700 height 20
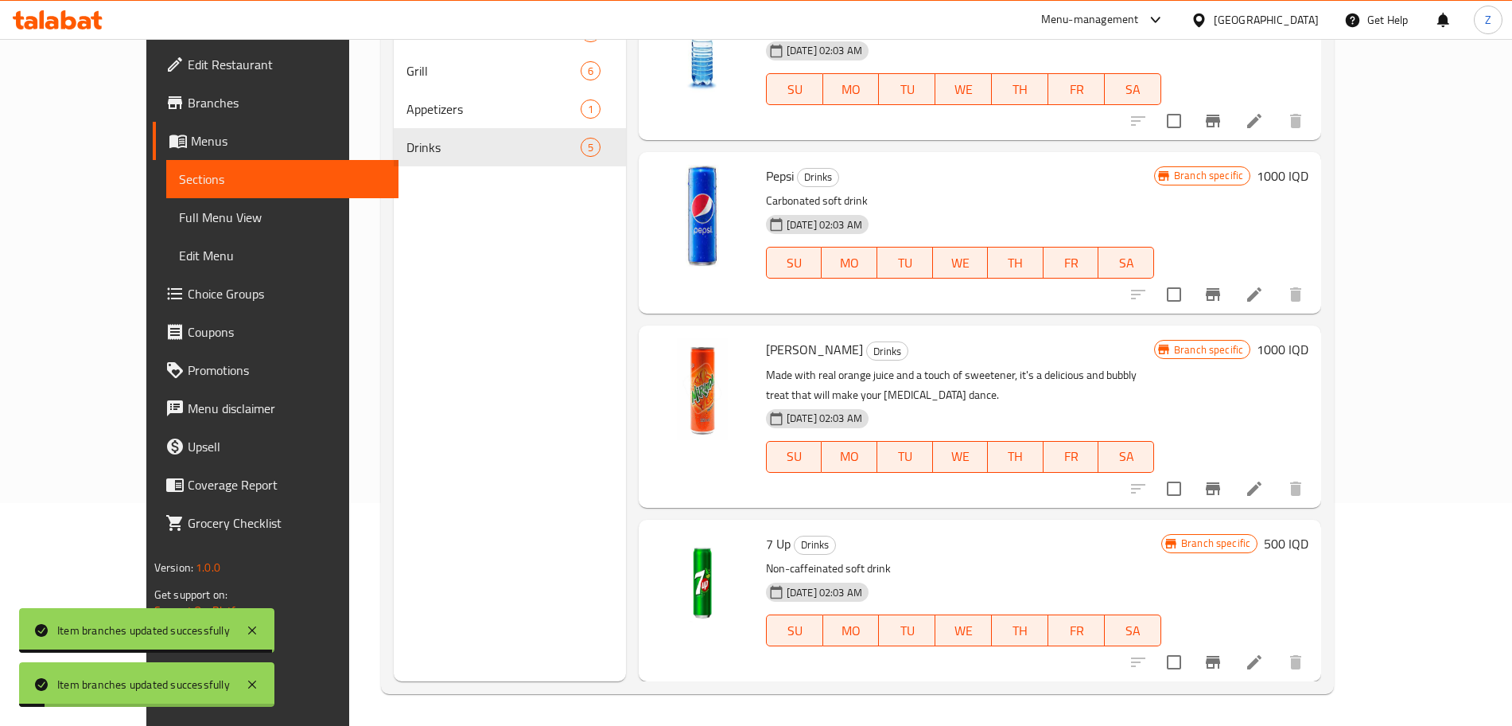
click at [1309, 562] on div "Branch specific 500 IQD" at bounding box center [1235, 600] width 147 height 136
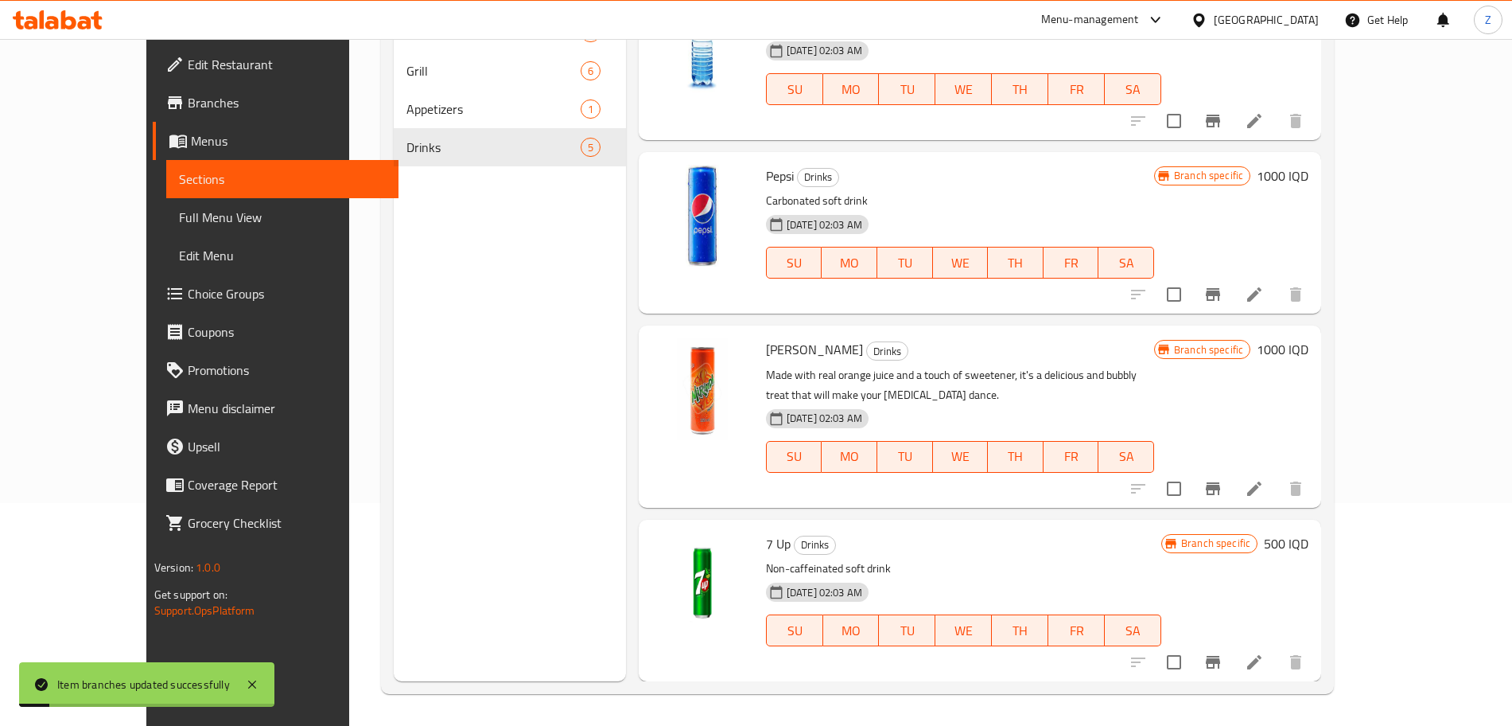
click at [1309, 554] on h6 "500 IQD" at bounding box center [1286, 543] width 45 height 22
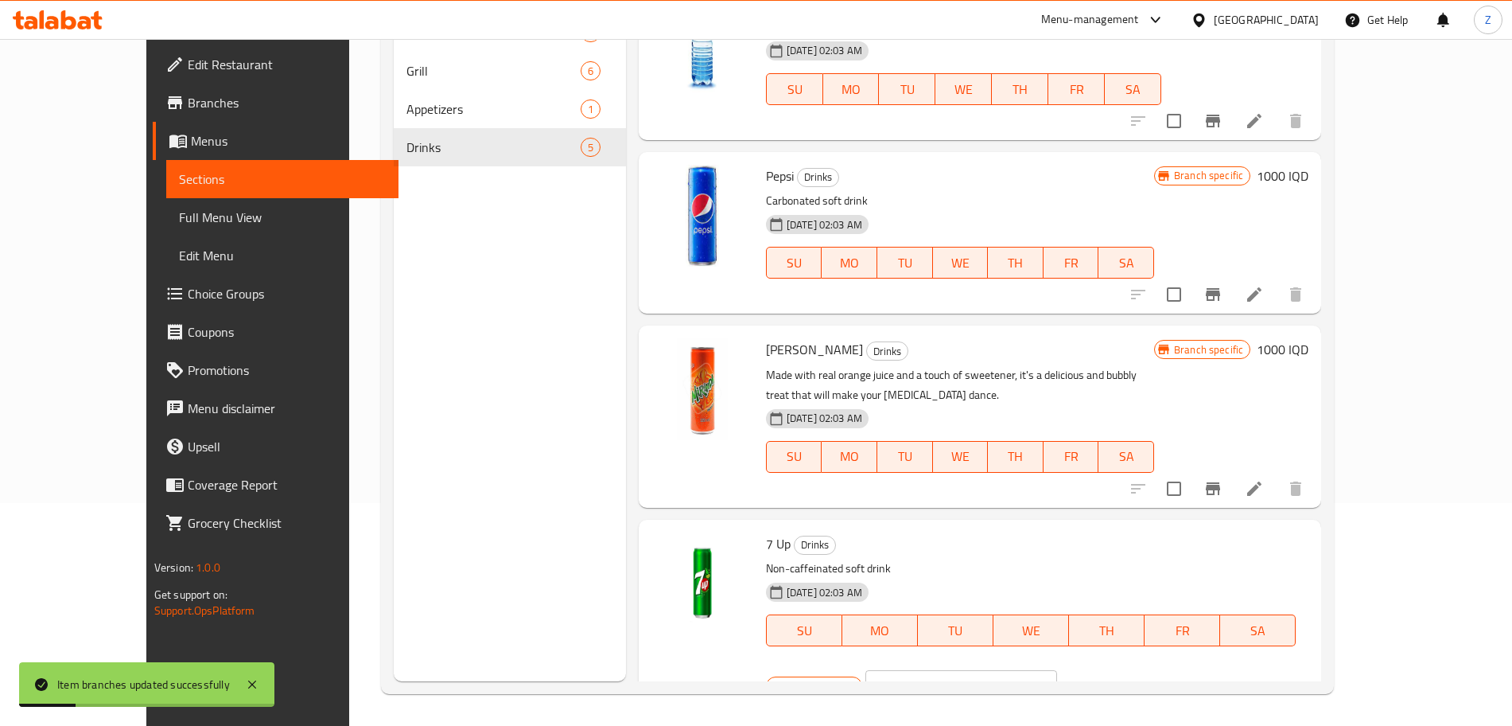
click at [1057, 670] on input "500" at bounding box center [980, 686] width 154 height 32
paste input "10"
type input "1000"
click at [1121, 678] on icon "ok" at bounding box center [1113, 686] width 16 height 16
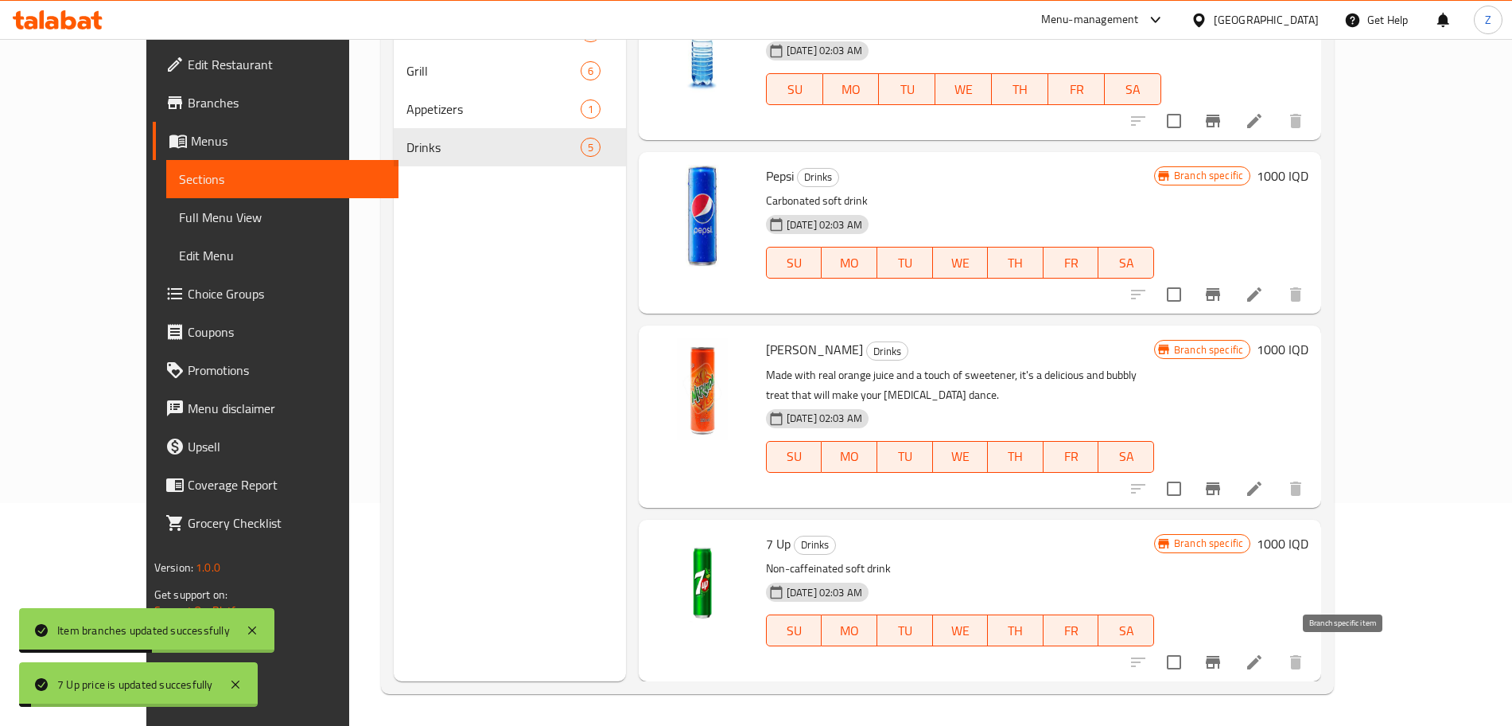
click at [1220, 661] on icon "Branch-specific-item" at bounding box center [1213, 662] width 14 height 13
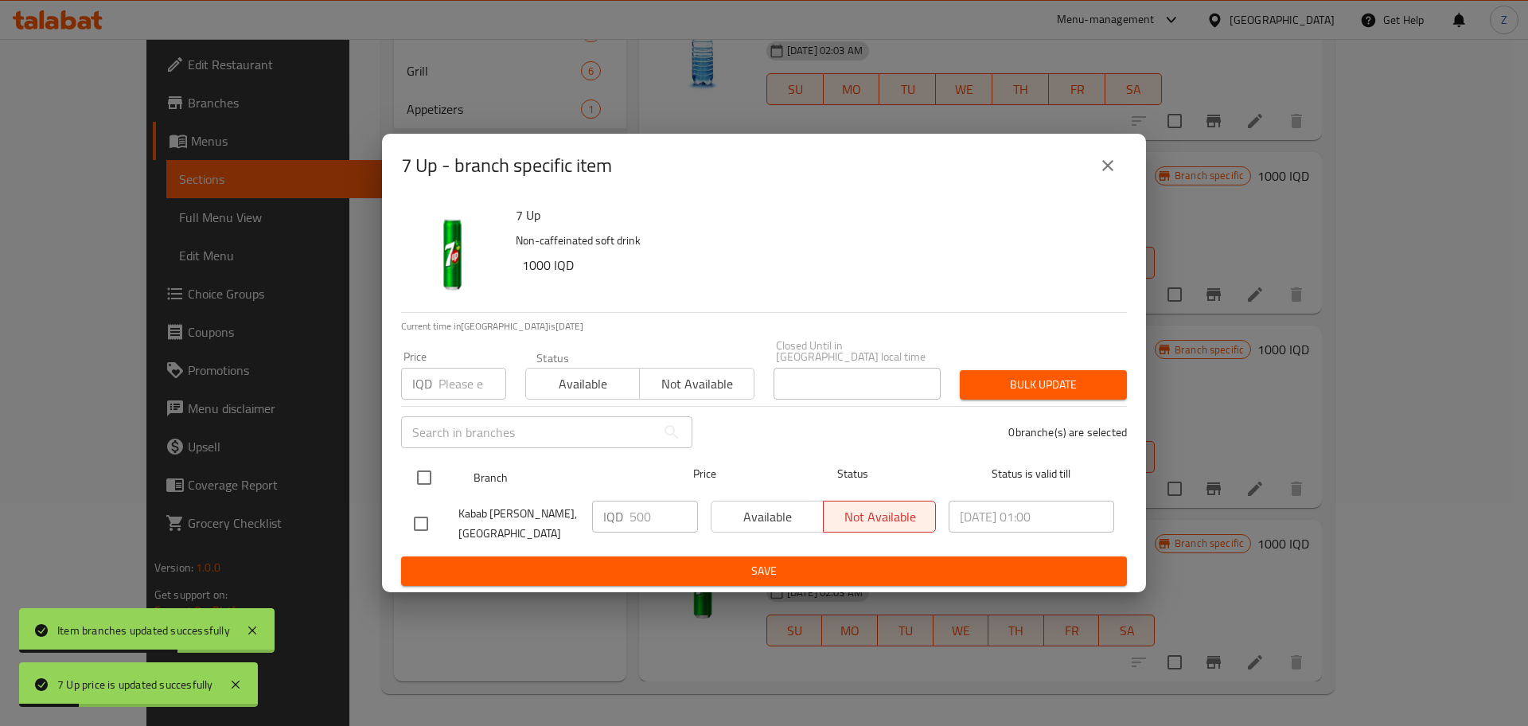
drag, startPoint x: 411, startPoint y: 469, endPoint x: 438, endPoint y: 476, distance: 28.6
click at [412, 469] on input "checkbox" at bounding box center [423, 477] width 33 height 33
checkbox input "true"
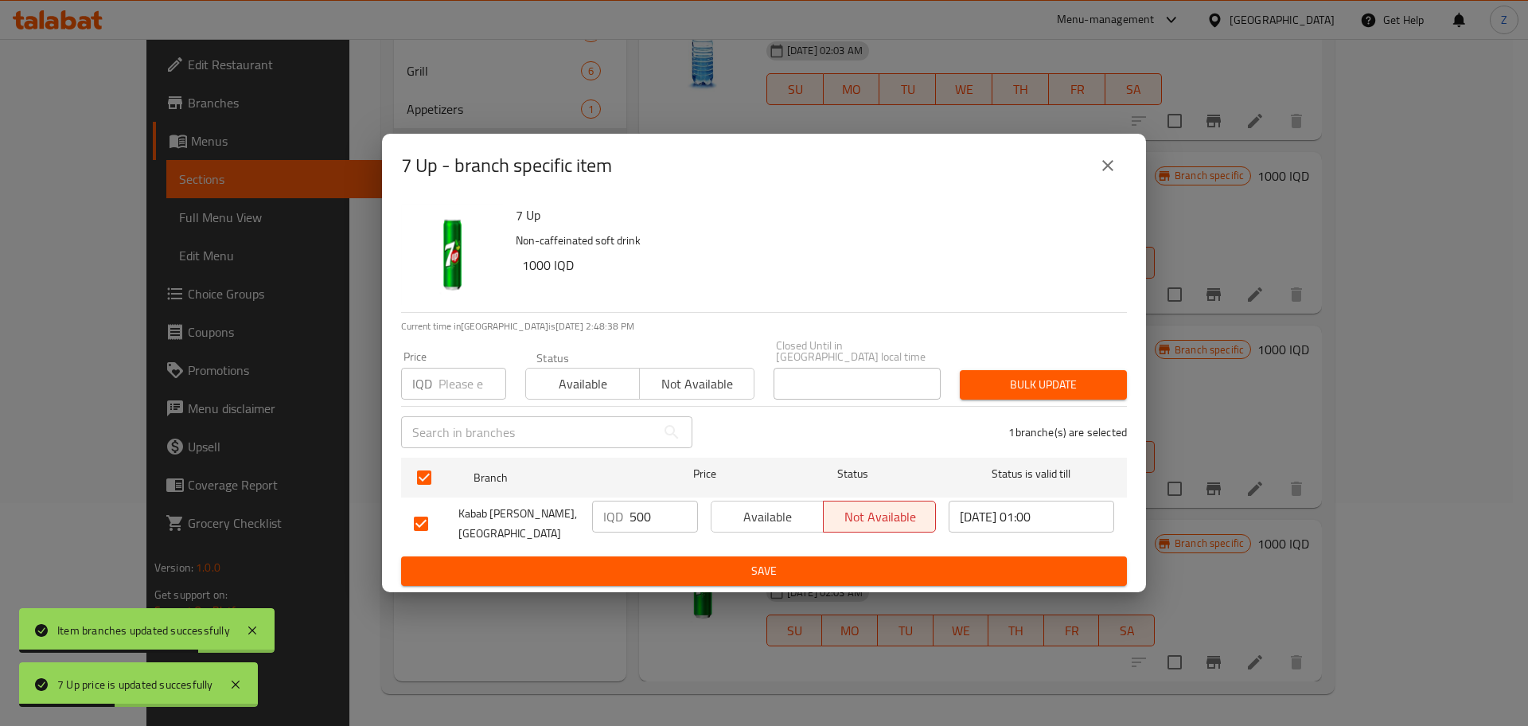
click at [639, 514] on input "500" at bounding box center [663, 516] width 68 height 32
paste input "10"
type input "1000"
click at [671, 542] on div "IQD 1000 ​" at bounding box center [645, 523] width 119 height 59
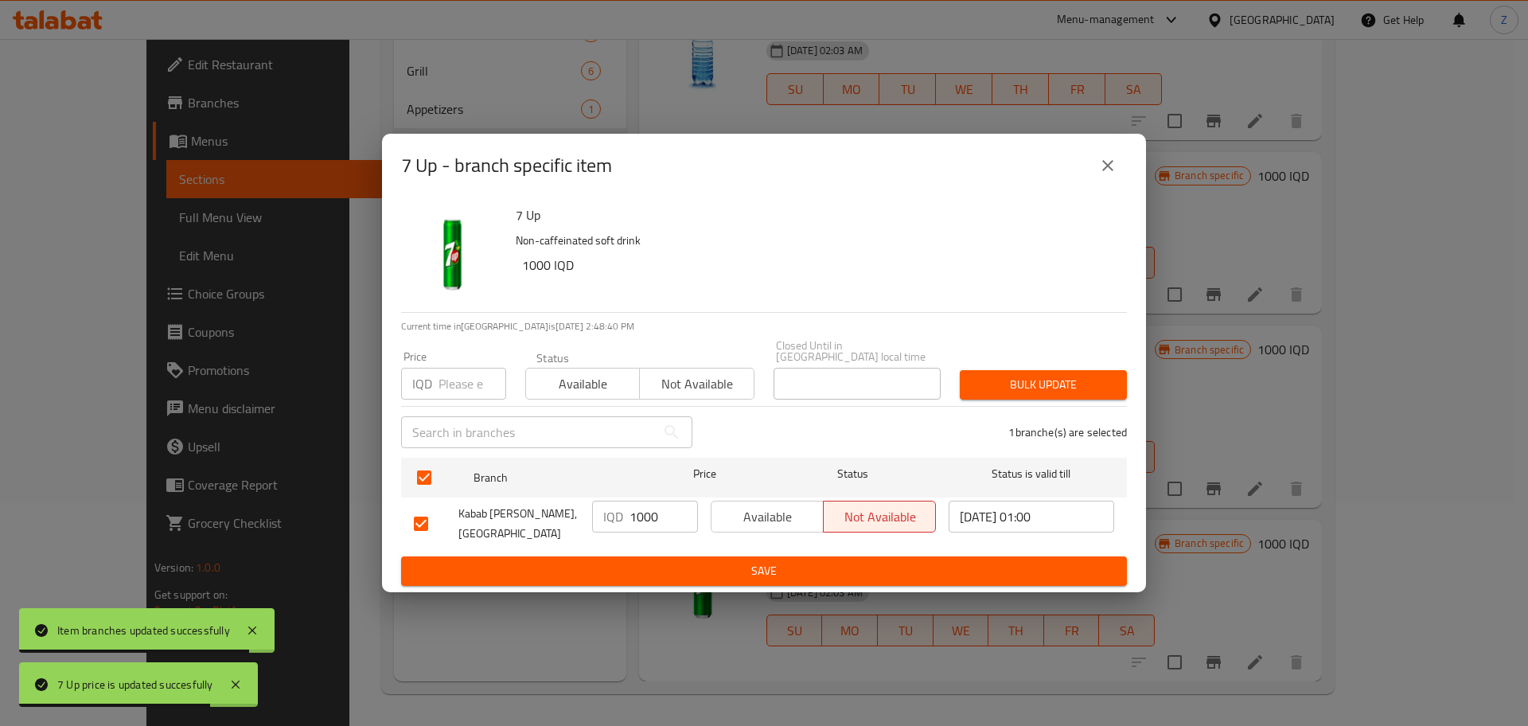
click at [671, 561] on span "Save" at bounding box center [764, 571] width 700 height 20
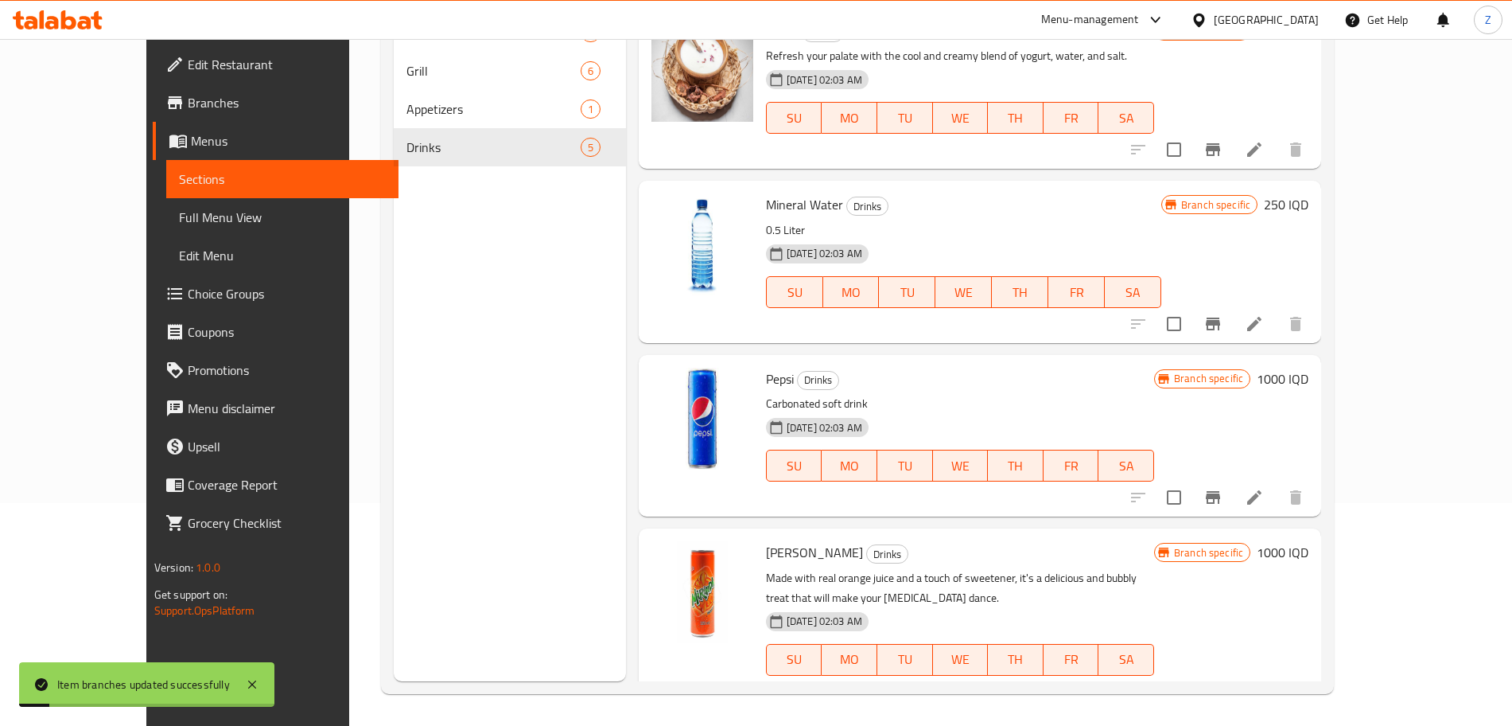
scroll to position [0, 0]
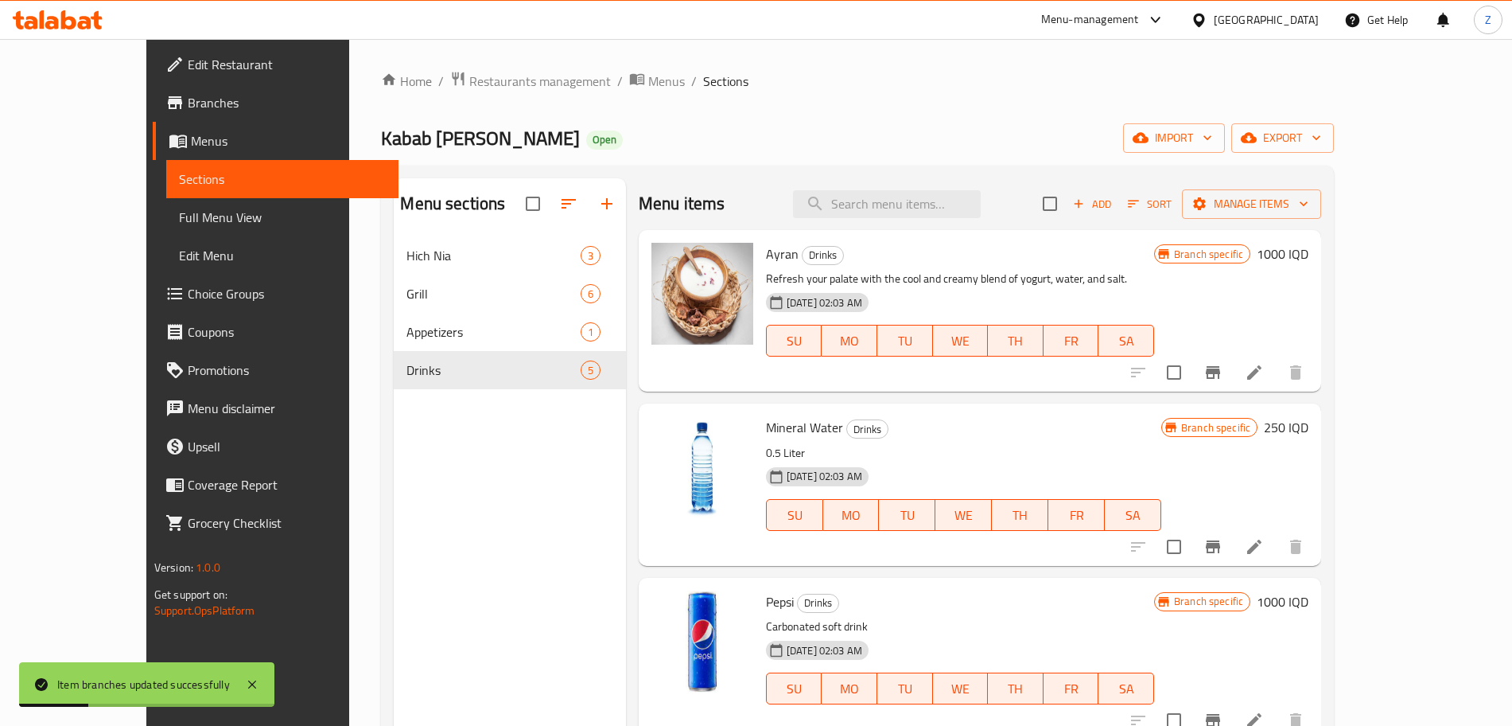
click at [1309, 255] on h6 "1000 IQD" at bounding box center [1283, 254] width 52 height 22
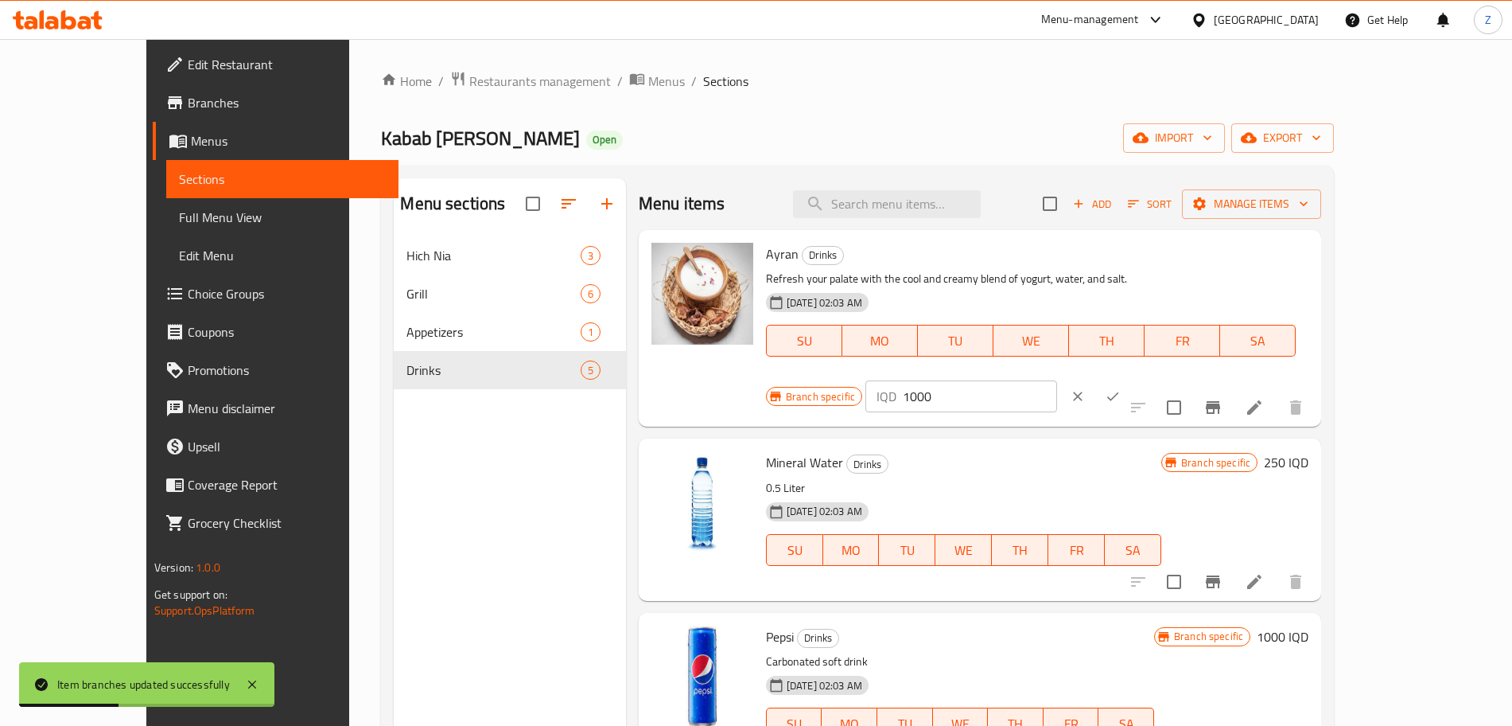
click at [1057, 380] on input "1000" at bounding box center [980, 396] width 154 height 32
click at [1057, 380] on input "1500" at bounding box center [980, 396] width 154 height 32
type input "1500"
click at [1131, 379] on button "ok" at bounding box center [1113, 396] width 35 height 35
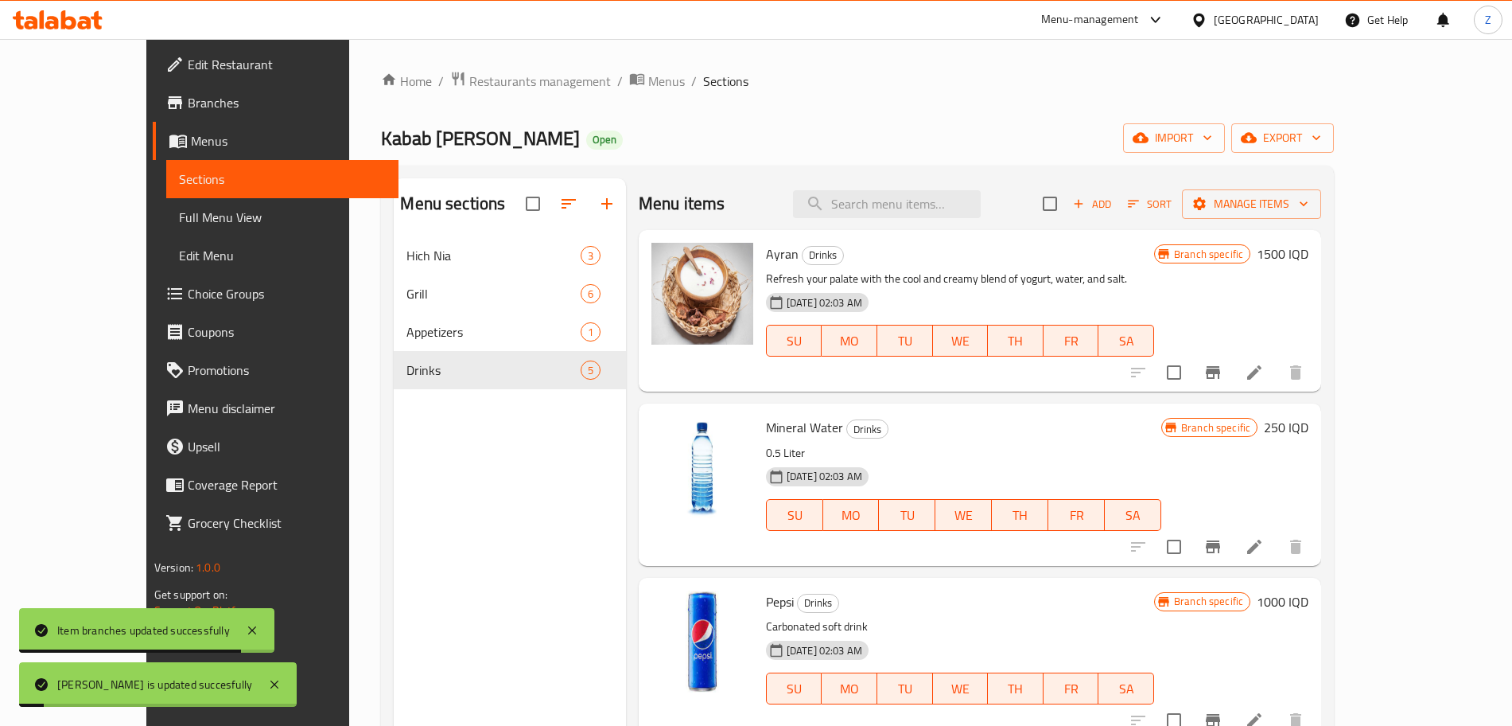
click at [1220, 371] on icon "Branch-specific-item" at bounding box center [1213, 372] width 14 height 13
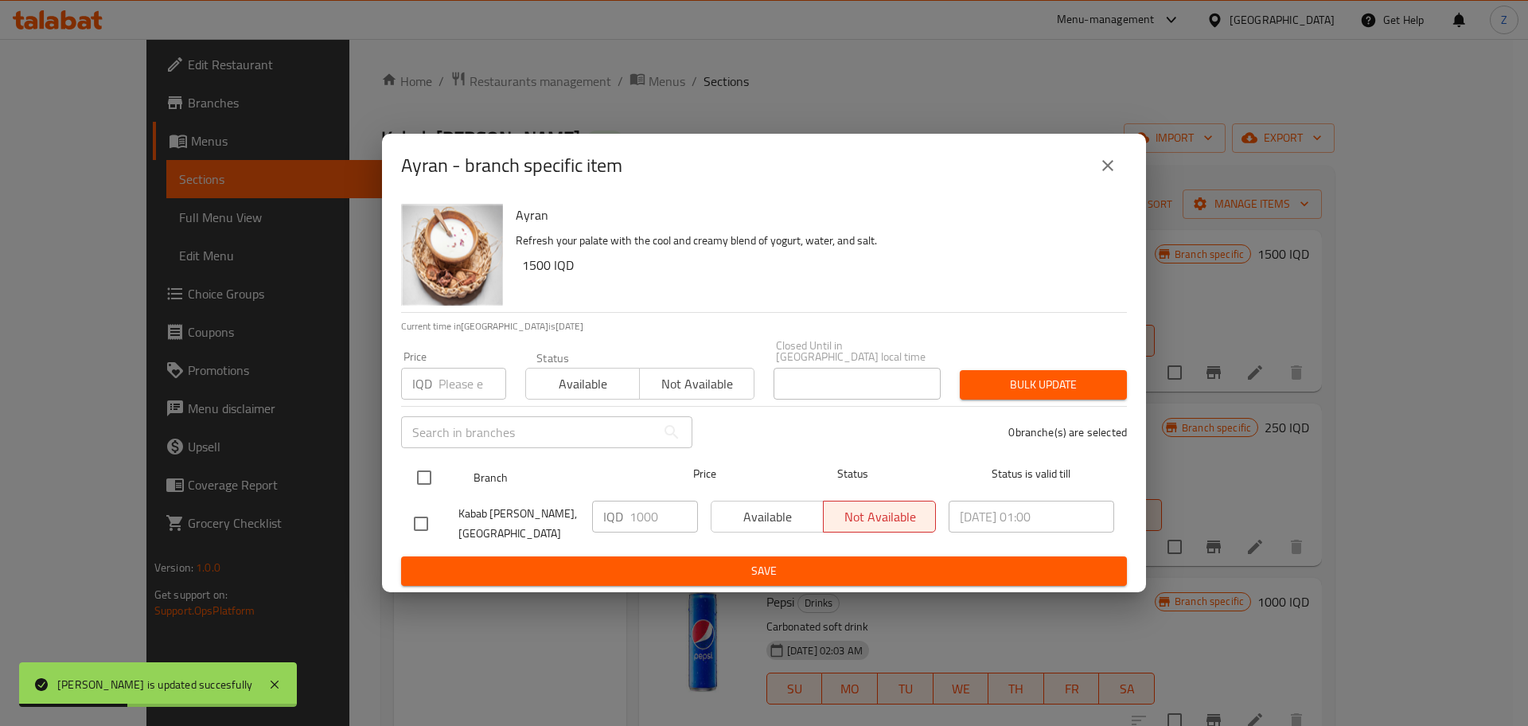
click at [425, 469] on input "checkbox" at bounding box center [423, 477] width 33 height 33
checkbox input "true"
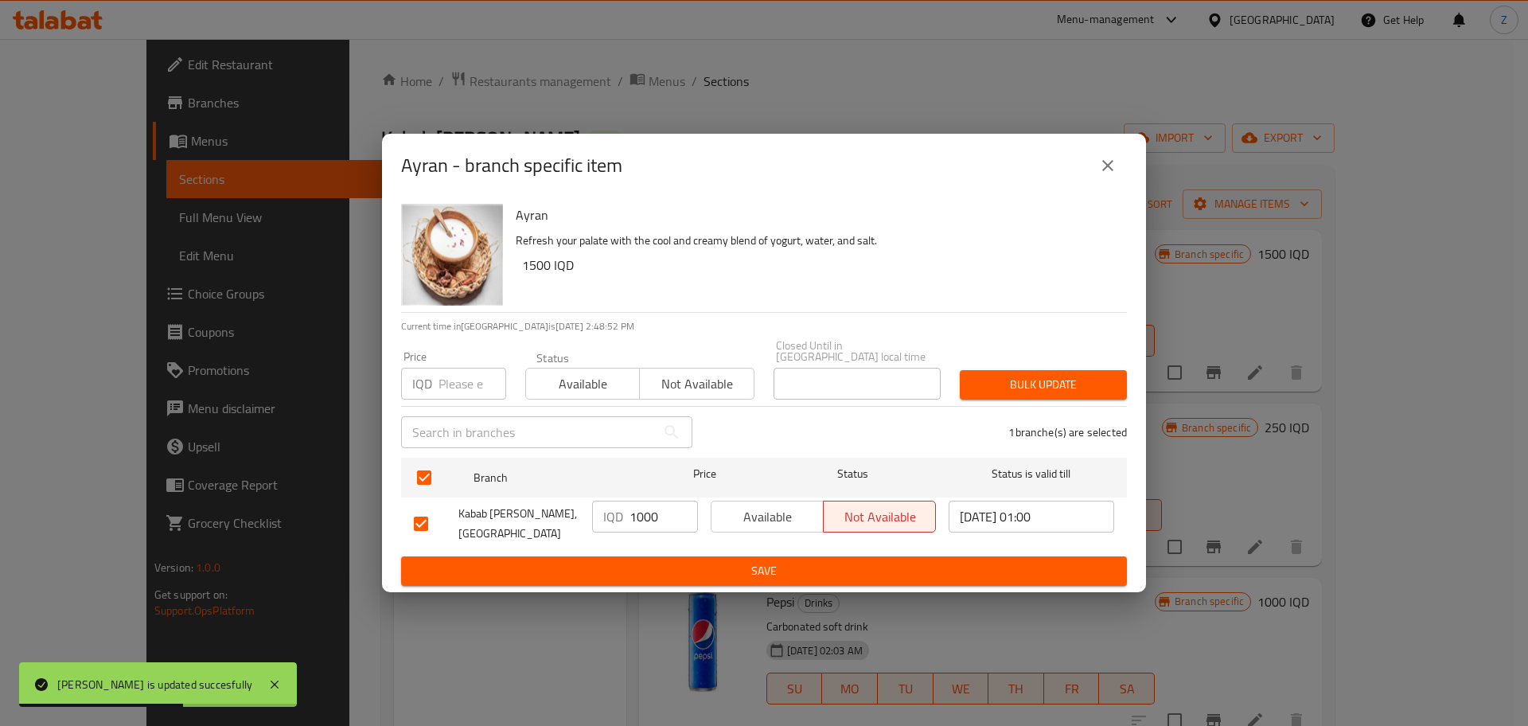
click at [648, 513] on input "1000" at bounding box center [663, 516] width 68 height 32
paste input "5"
type input "1500"
click at [658, 561] on span "Save" at bounding box center [764, 571] width 700 height 20
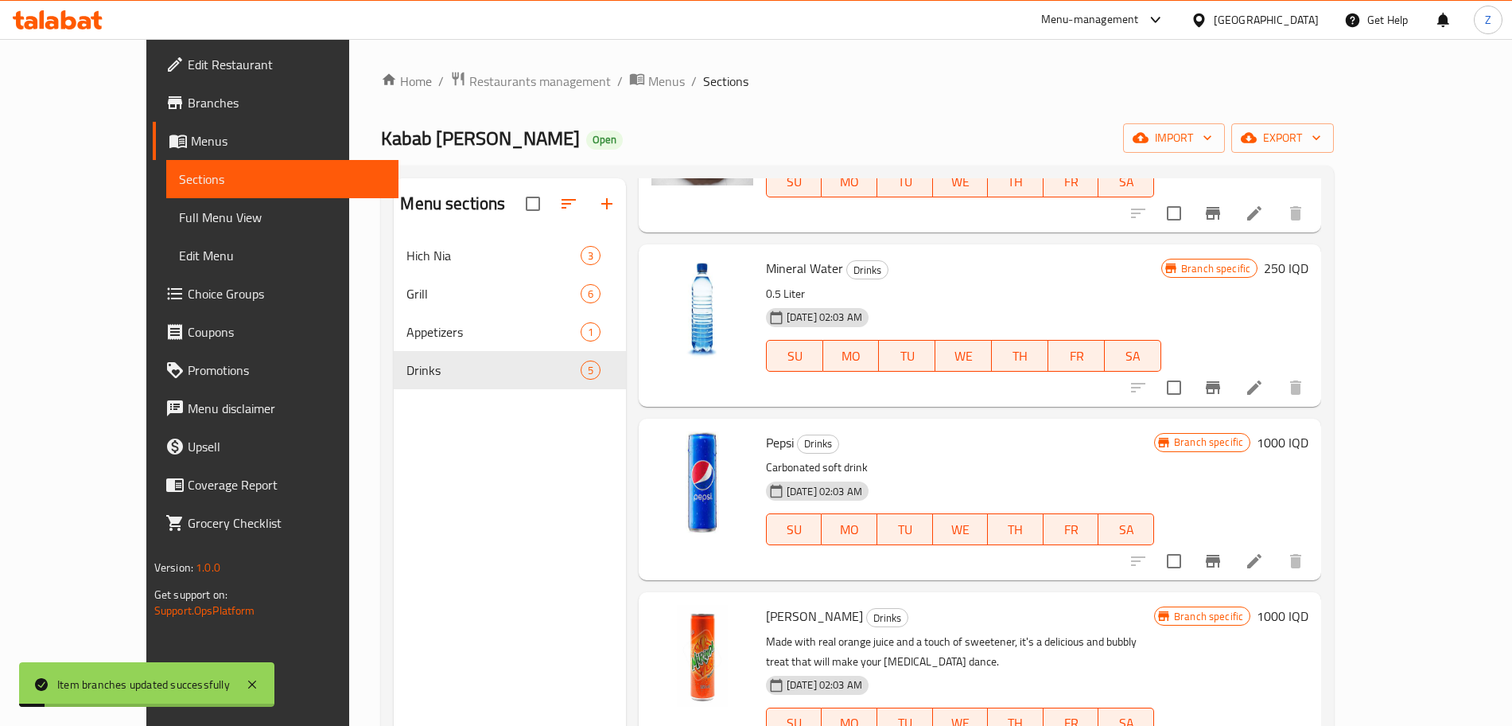
scroll to position [162, 0]
